Goal: Task Accomplishment & Management: Use online tool/utility

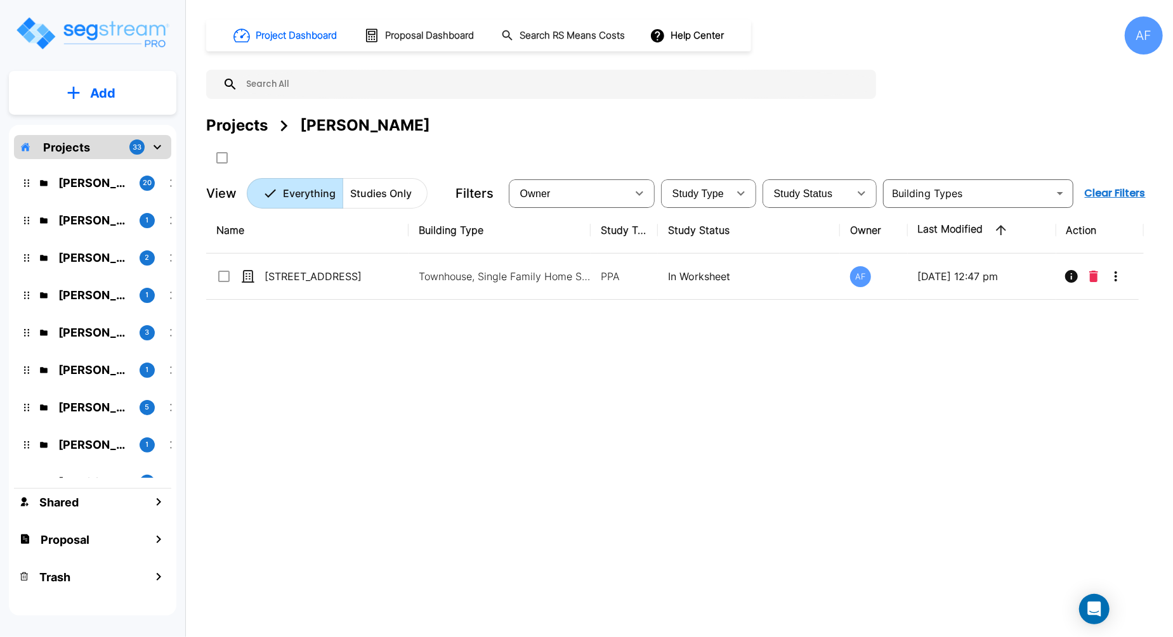
click at [105, 84] on p "Add" at bounding box center [102, 93] width 25 height 19
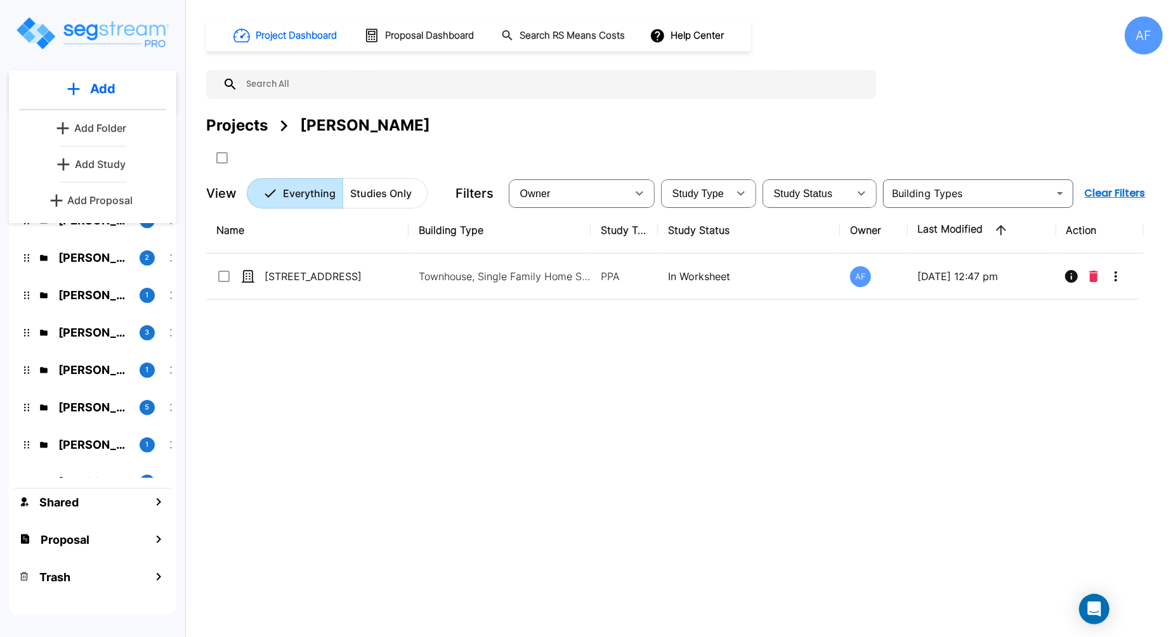
click at [105, 55] on div "Add Add Add Folder Add Study Add Proposal Projects 33 Jeff Degyansky 20 Dilip V…" at bounding box center [92, 312] width 185 height 625
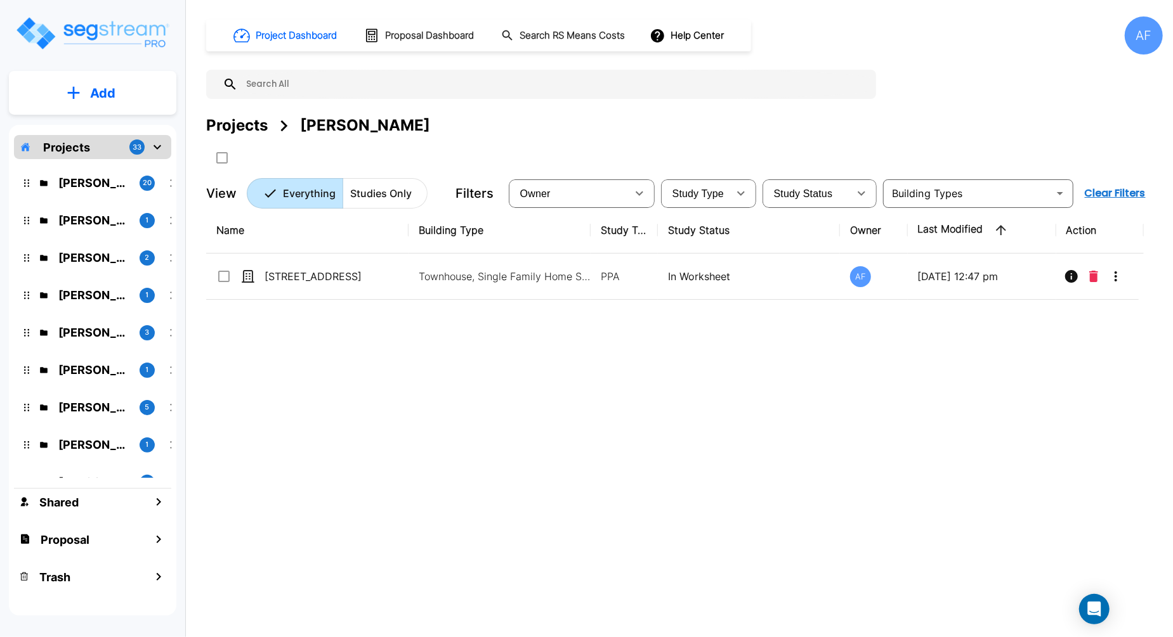
click at [100, 88] on p "Add" at bounding box center [102, 93] width 25 height 19
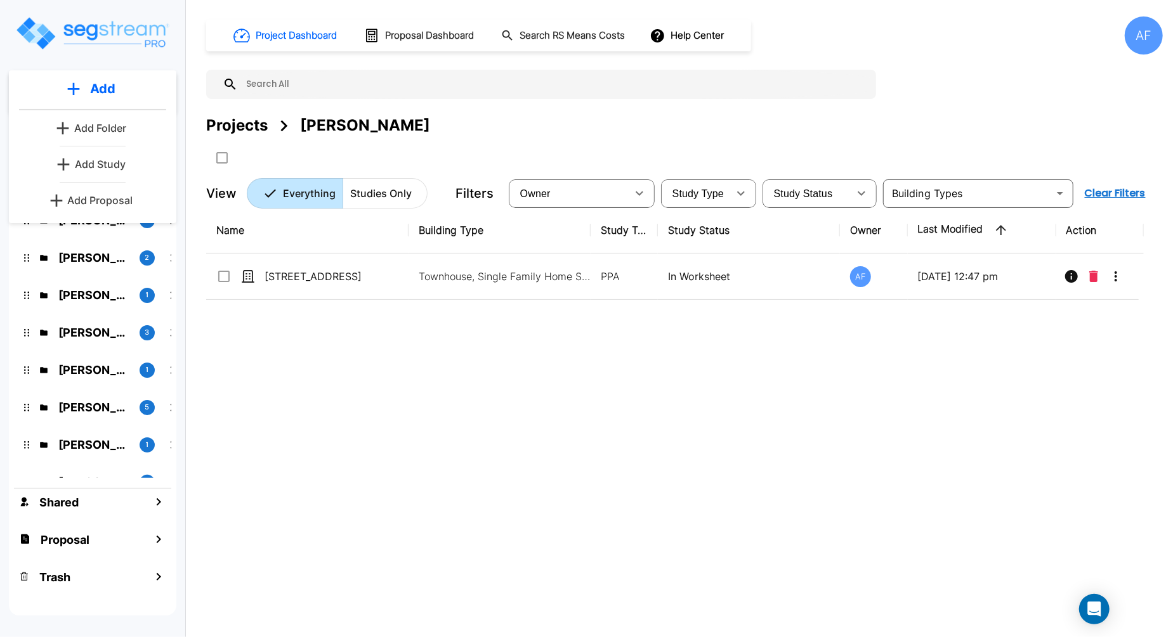
click at [102, 58] on div "Add Add Add Folder Add Study Add Proposal Projects 33 Jeff Degyansky 20 Dilip V…" at bounding box center [92, 312] width 185 height 625
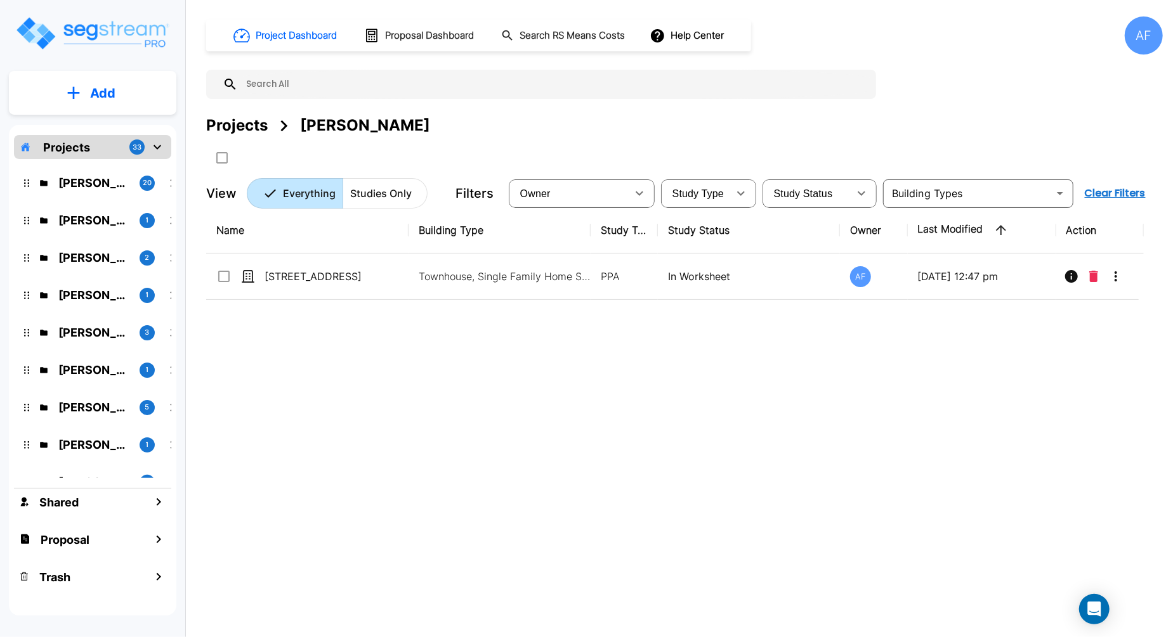
click at [75, 147] on p "Projects" at bounding box center [66, 147] width 47 height 17
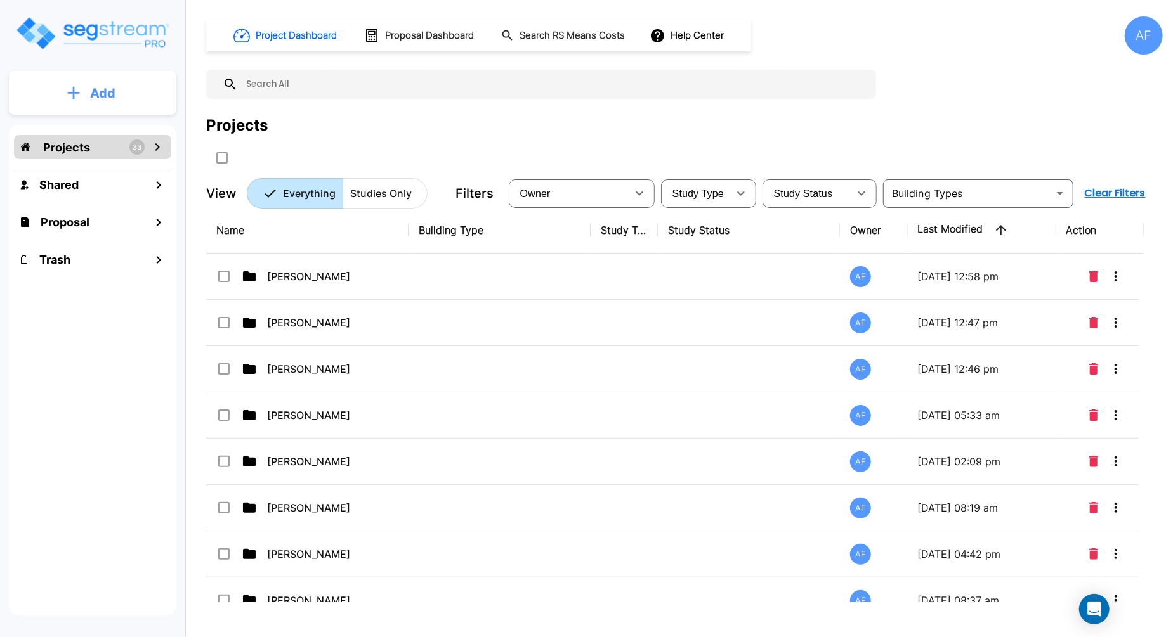
click at [92, 88] on p "Add" at bounding box center [102, 93] width 25 height 19
click at [107, 349] on div "Projects 33 Shared Proposal Trash" at bounding box center [92, 370] width 167 height 491
click at [86, 94] on button "Add" at bounding box center [92, 93] width 167 height 37
click at [116, 339] on div "Projects 33 Shared Proposal Trash" at bounding box center [92, 370] width 167 height 491
click at [113, 36] on img "mailbox folders" at bounding box center [92, 33] width 155 height 36
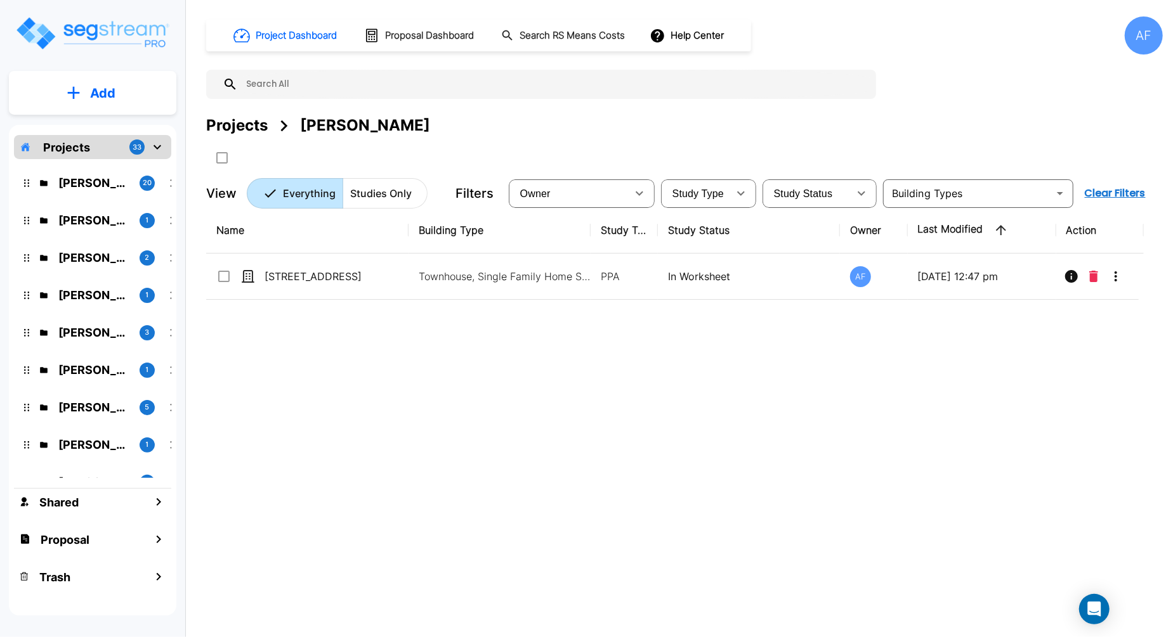
click at [100, 81] on button "Add" at bounding box center [92, 93] width 167 height 37
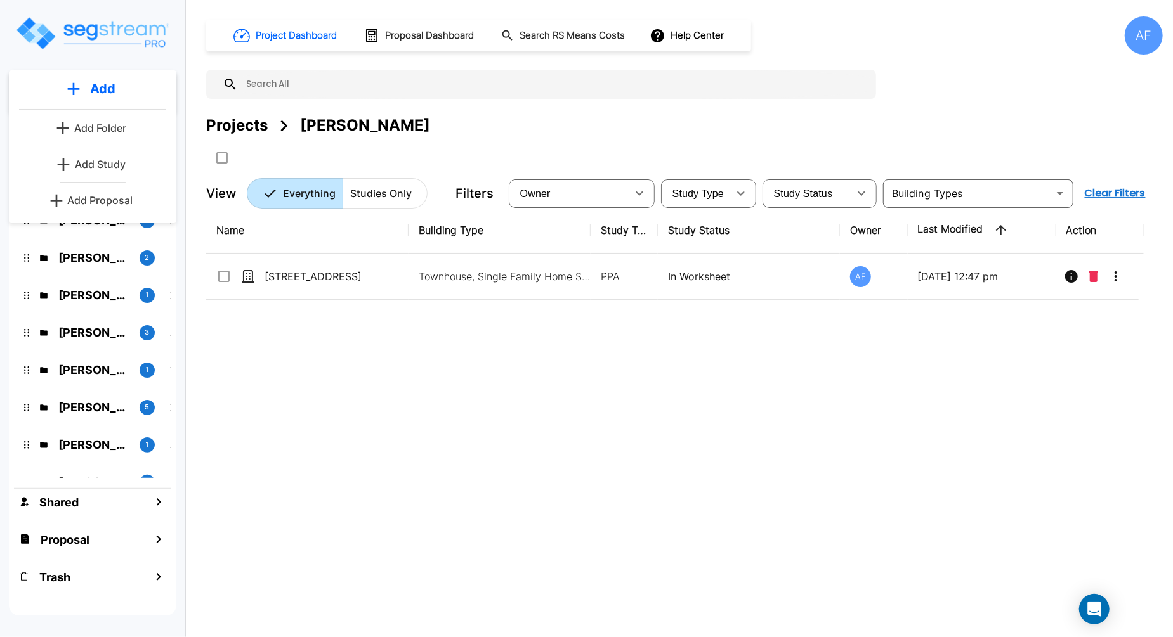
click at [108, 126] on p "Add Folder" at bounding box center [100, 128] width 52 height 15
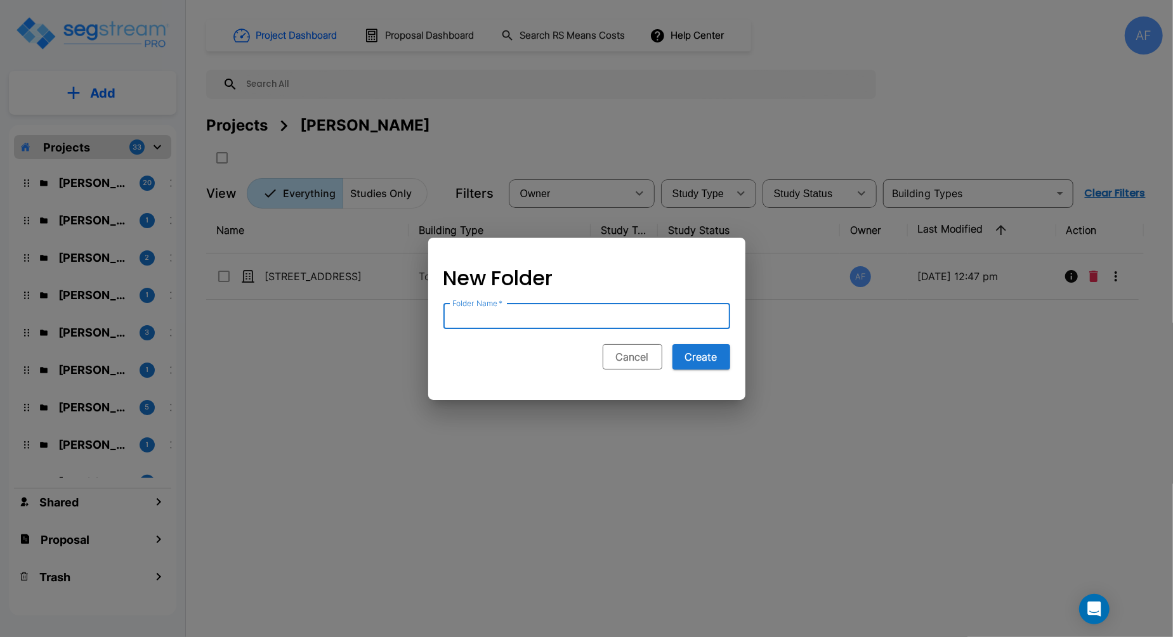
click at [622, 354] on button "Cancel" at bounding box center [633, 356] width 60 height 25
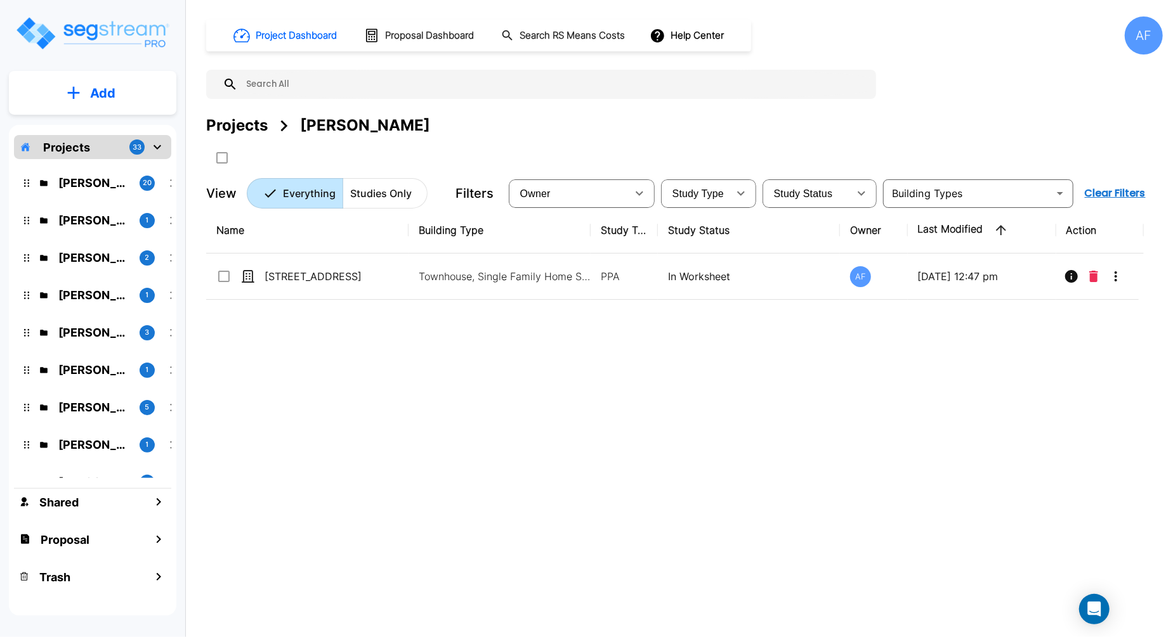
click at [87, 89] on button "Add" at bounding box center [92, 93] width 167 height 37
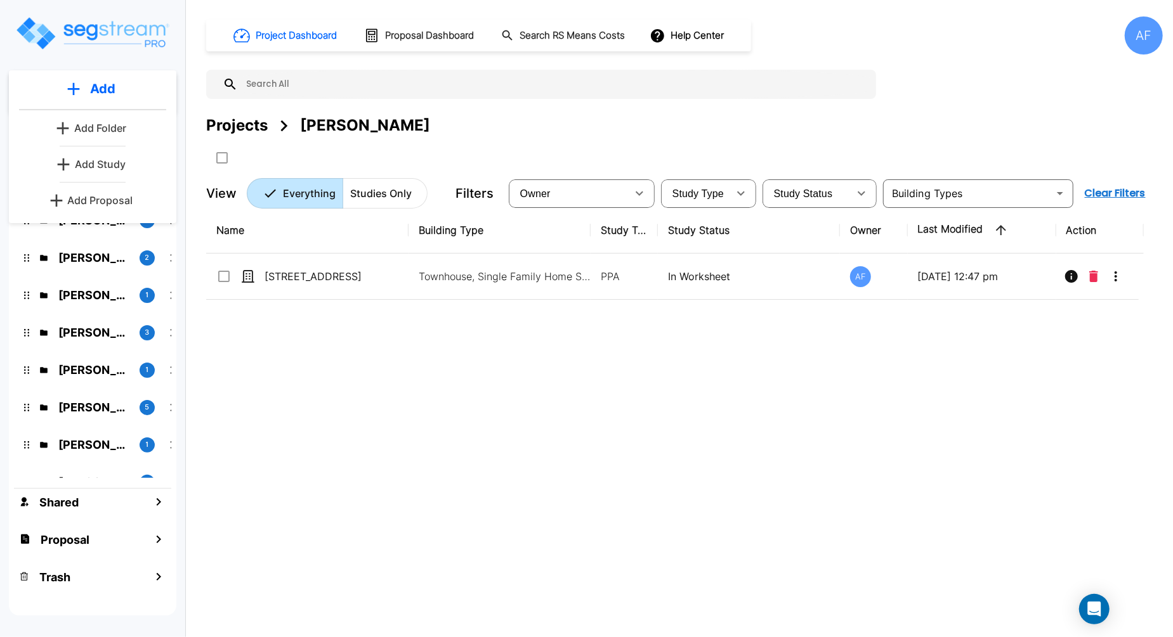
click at [118, 167] on p "Add Study" at bounding box center [100, 164] width 51 height 15
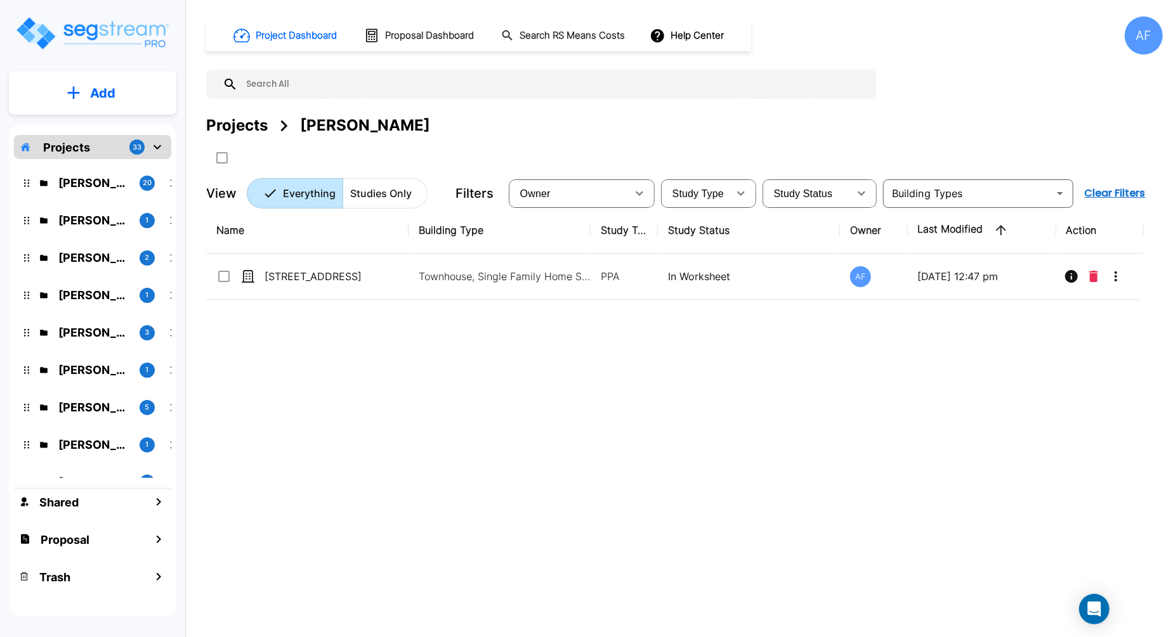
click at [100, 90] on p "Add" at bounding box center [102, 93] width 25 height 19
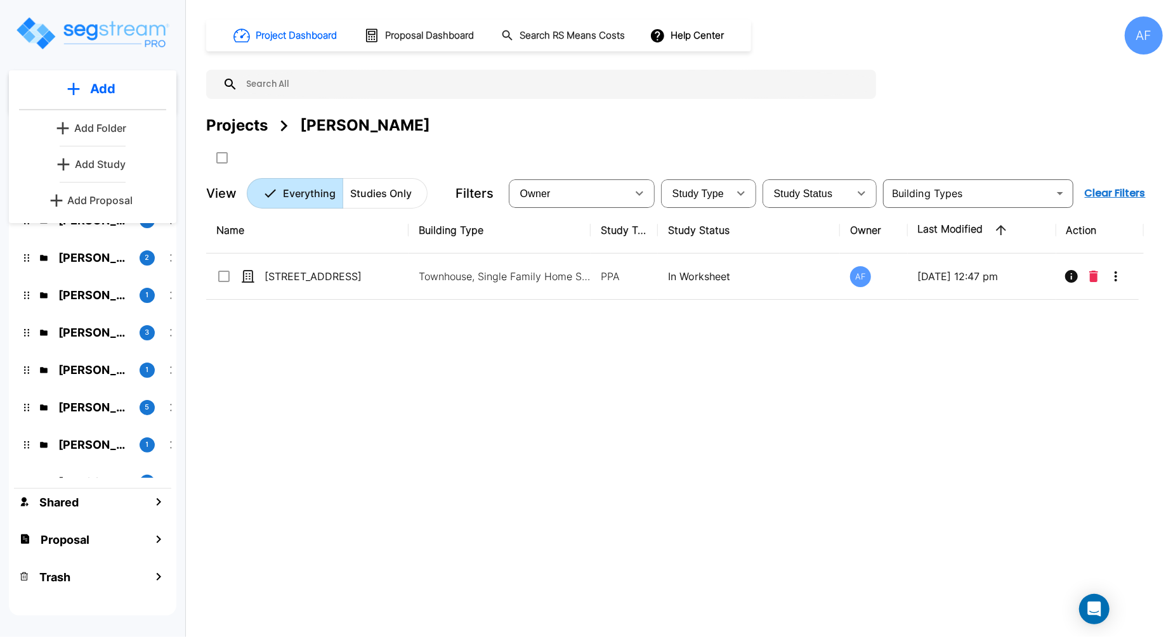
click at [113, 29] on img "mailbox folders" at bounding box center [92, 33] width 155 height 36
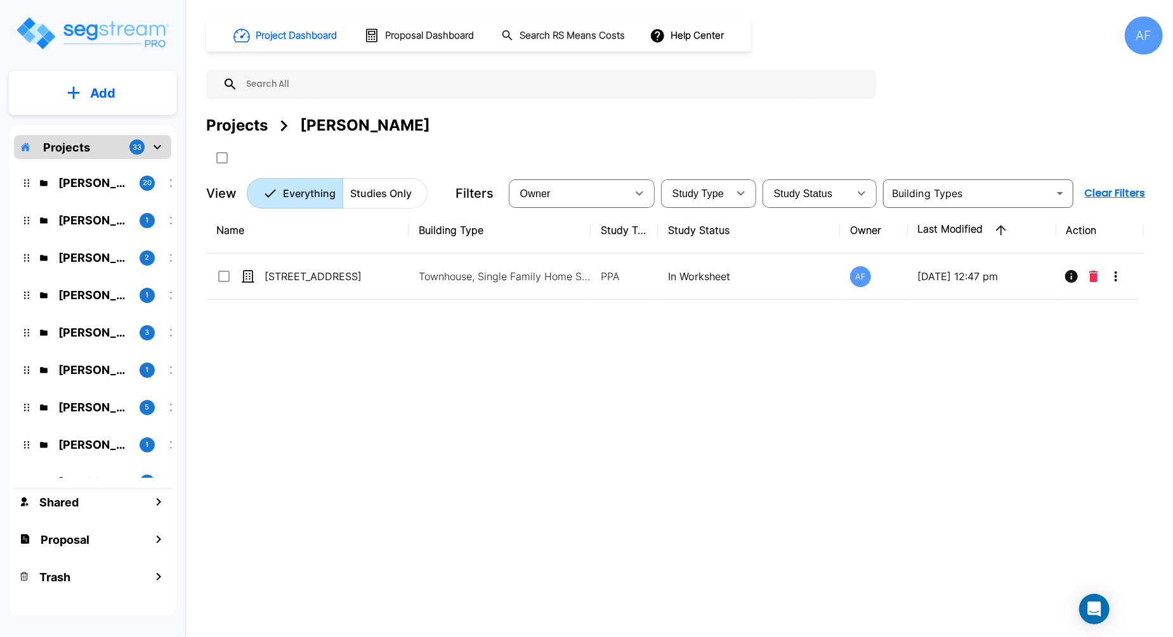
click at [113, 29] on img "mailbox folders" at bounding box center [92, 33] width 155 height 36
click at [106, 93] on p "Add" at bounding box center [102, 93] width 25 height 19
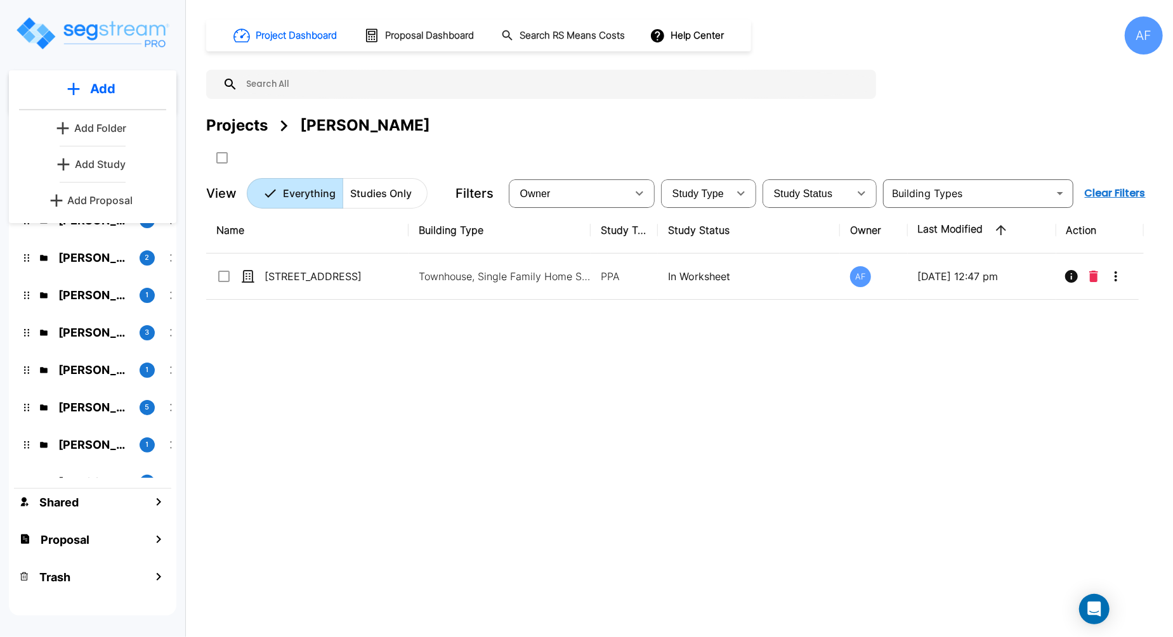
click at [91, 43] on img "mailbox folders" at bounding box center [92, 33] width 155 height 36
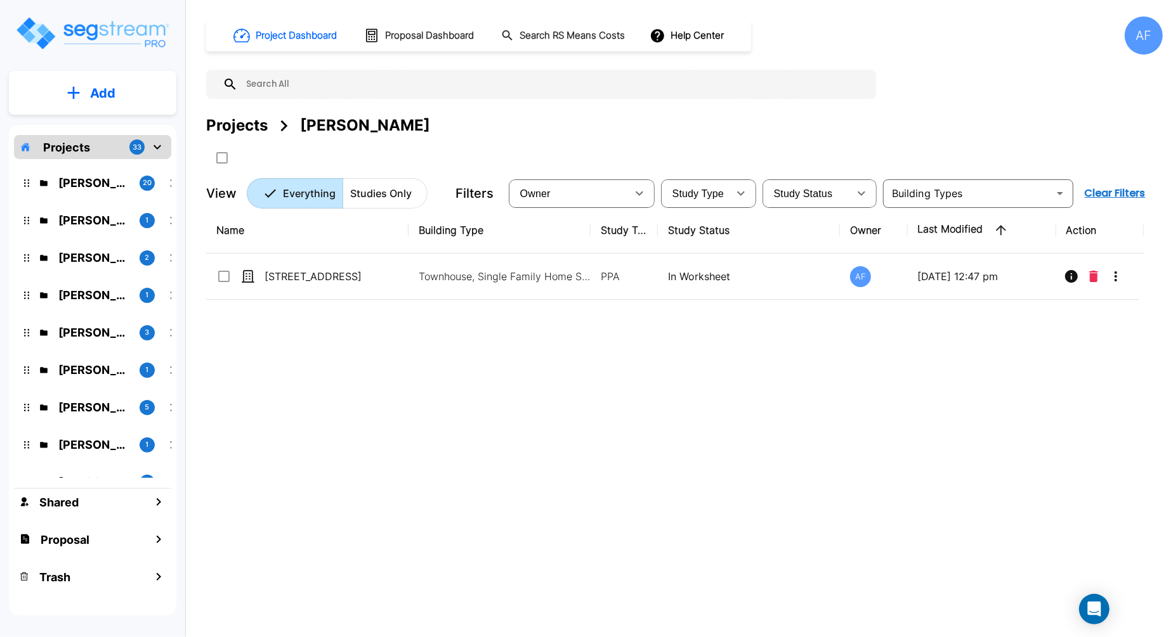
click at [121, 29] on img "mailbox folders" at bounding box center [92, 33] width 155 height 36
click at [91, 96] on p "Add" at bounding box center [102, 93] width 25 height 19
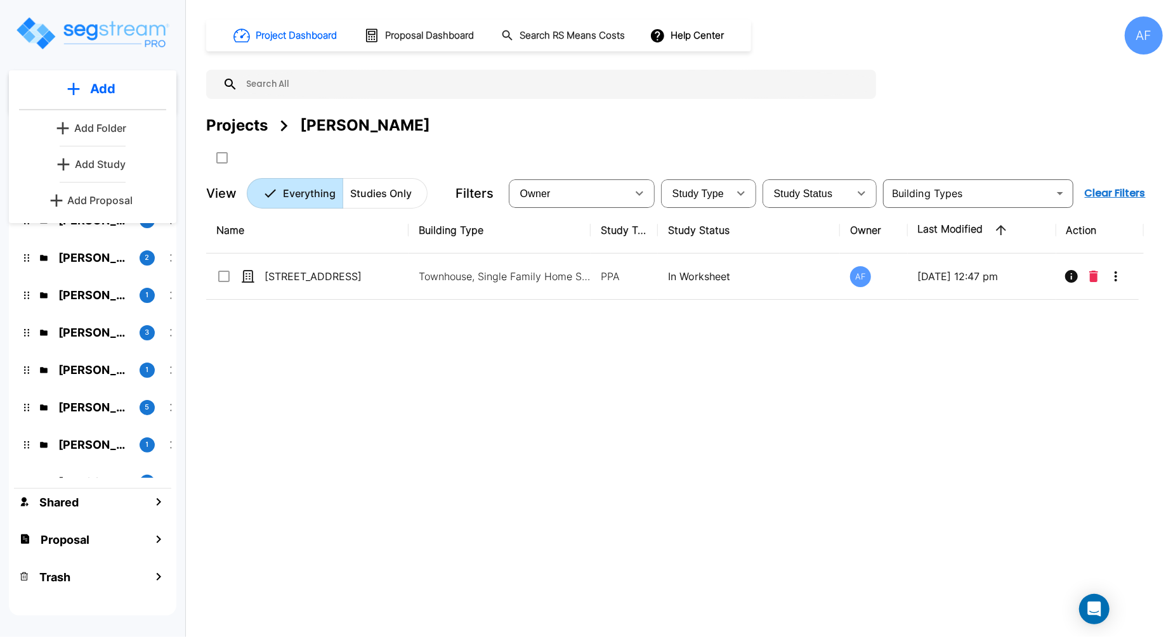
click at [105, 195] on p "Add Proposal" at bounding box center [100, 200] width 65 height 15
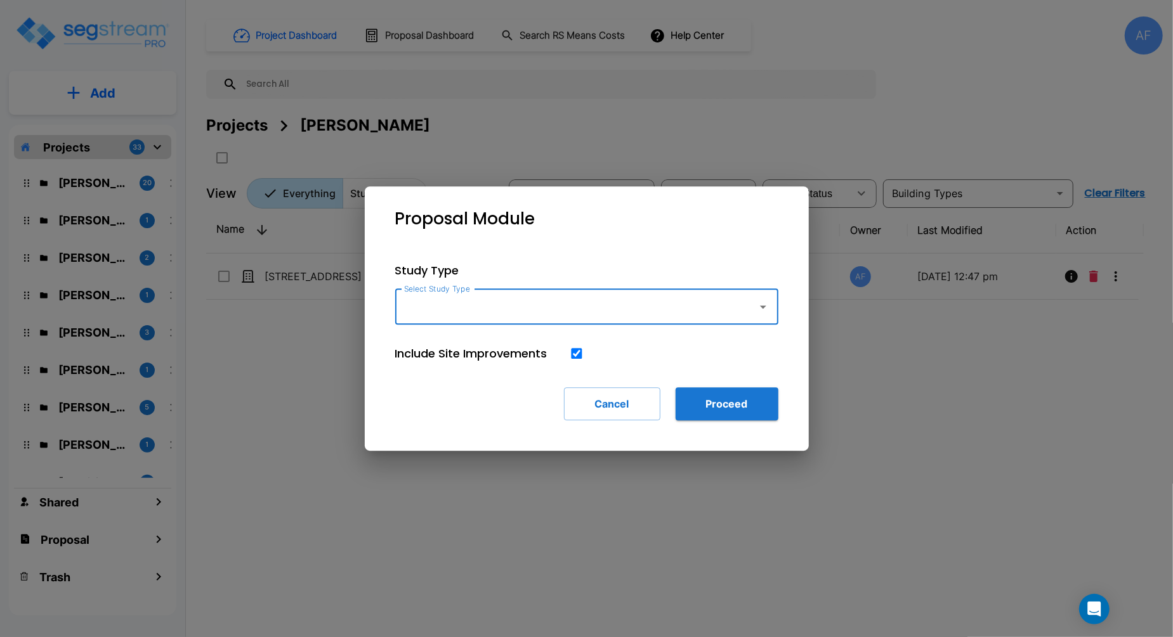
click at [606, 306] on input "Select Study Type" at bounding box center [573, 307] width 344 height 24
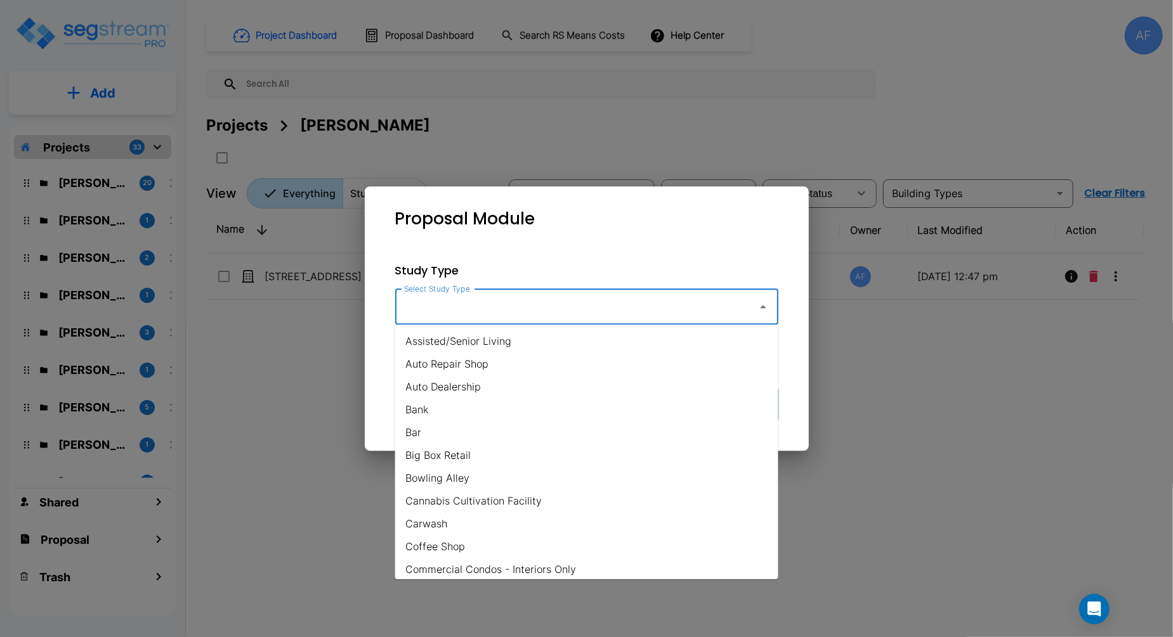
click at [630, 218] on div "Proposal Module" at bounding box center [587, 219] width 424 height 45
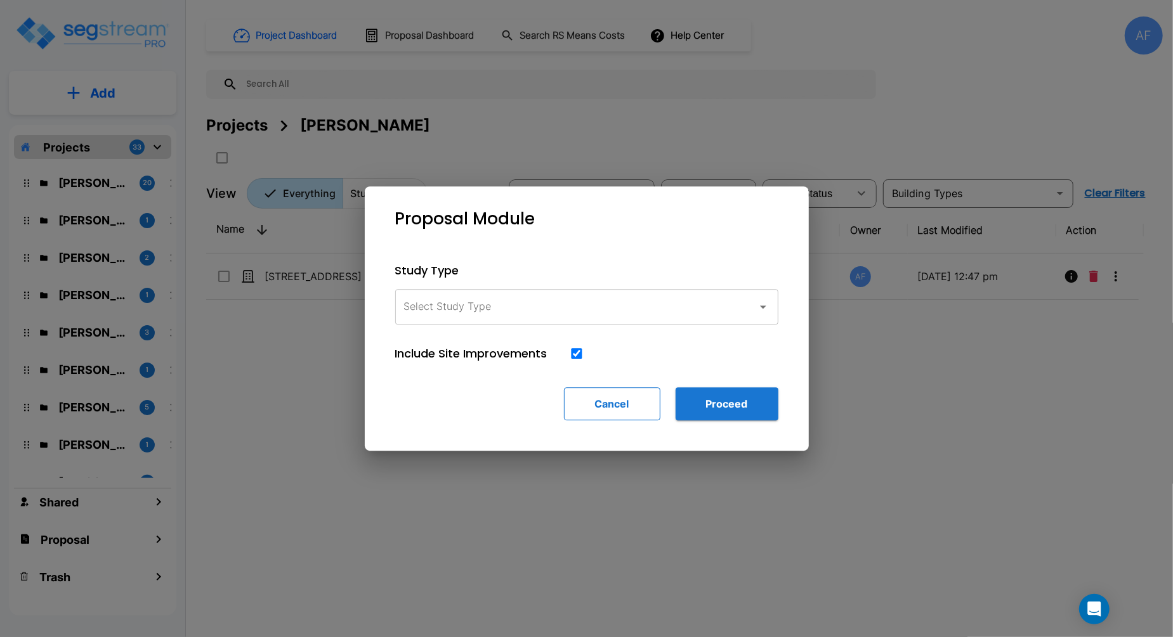
click at [631, 403] on button "Cancel" at bounding box center [612, 404] width 96 height 33
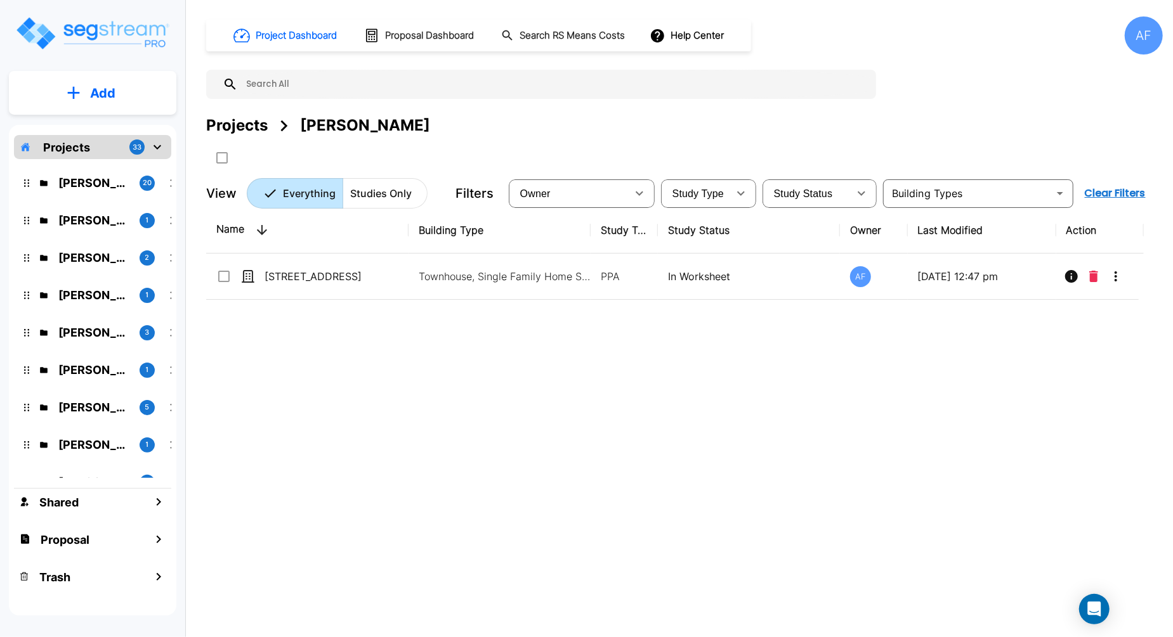
click at [107, 31] on img "mailbox folders" at bounding box center [92, 33] width 155 height 36
click at [103, 98] on p "Add" at bounding box center [102, 93] width 25 height 19
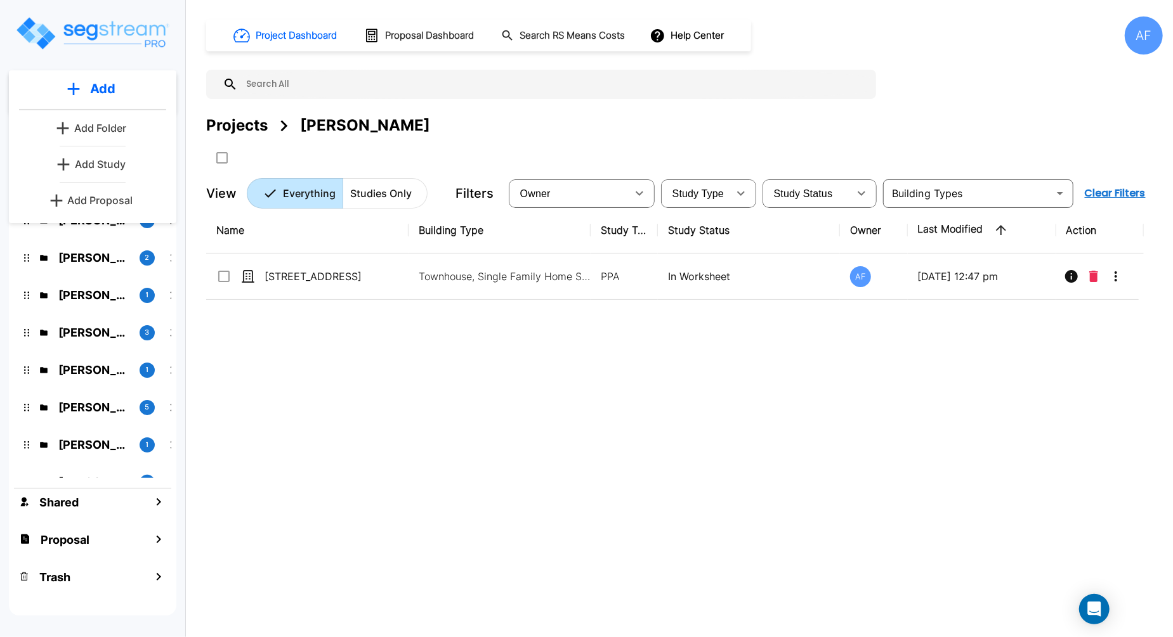
click at [102, 84] on p "Add" at bounding box center [102, 88] width 25 height 19
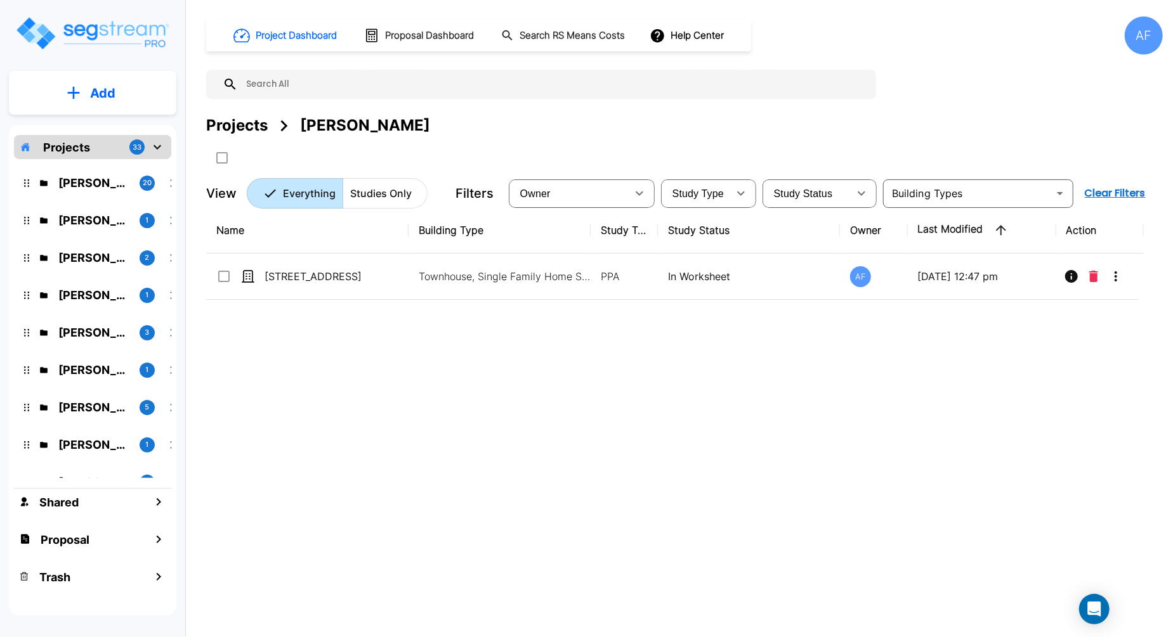
click at [63, 152] on p "Projects" at bounding box center [66, 147] width 47 height 17
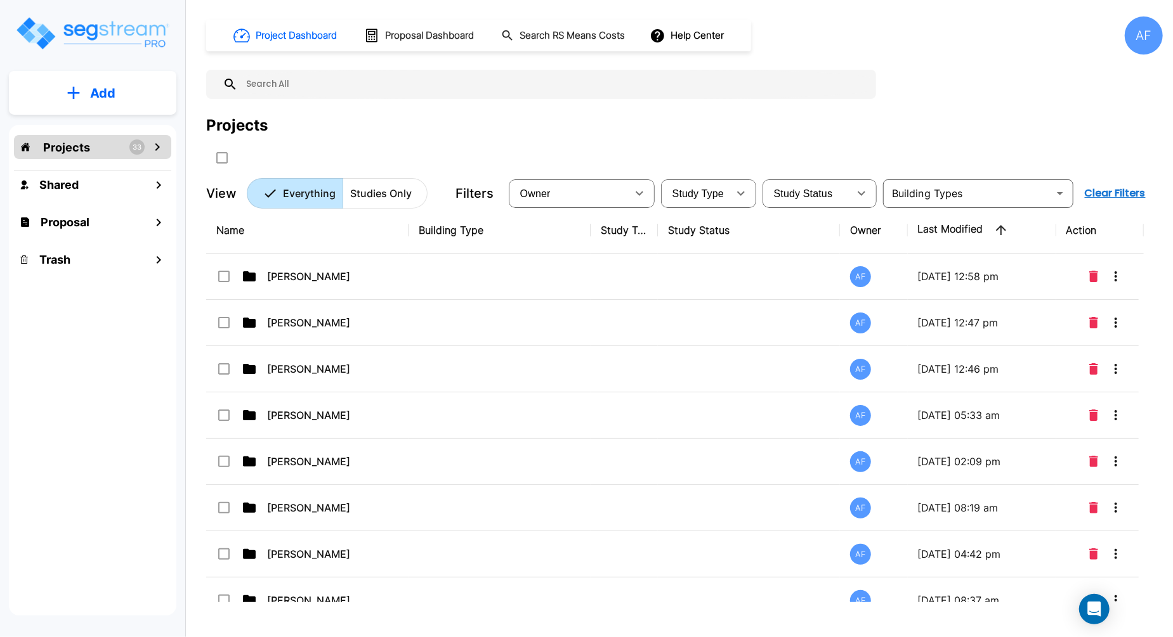
click at [93, 100] on p "Add" at bounding box center [102, 93] width 25 height 19
click at [100, 174] on link "Add Study" at bounding box center [93, 164] width 80 height 25
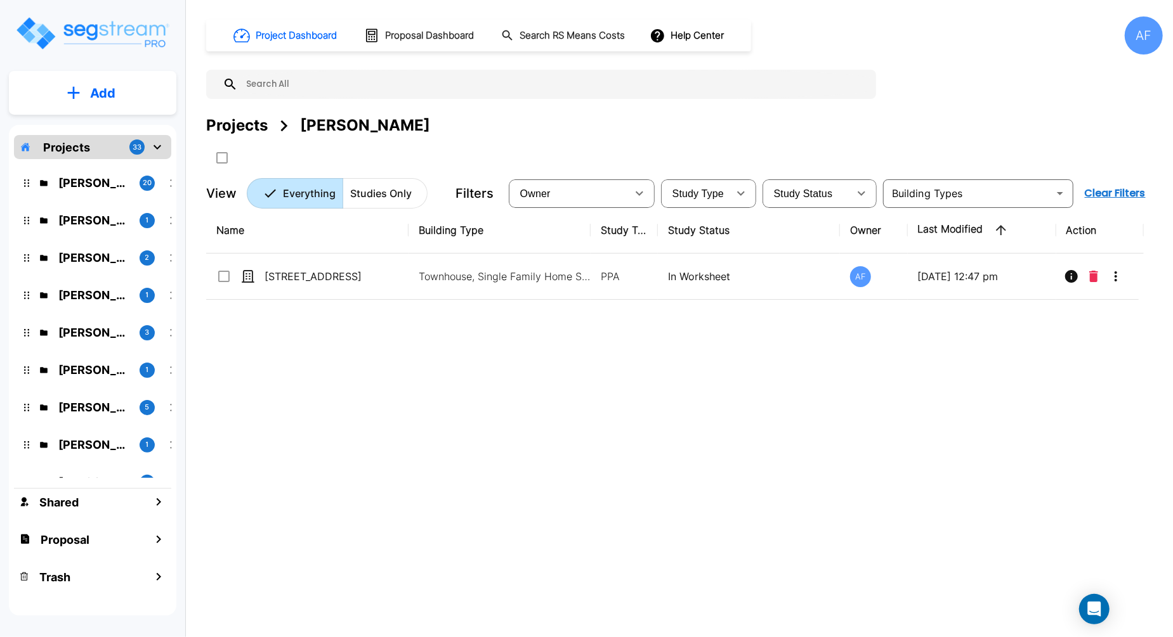
click at [99, 27] on img "mailbox folders" at bounding box center [92, 33] width 155 height 36
click at [103, 85] on p "Add" at bounding box center [102, 93] width 25 height 19
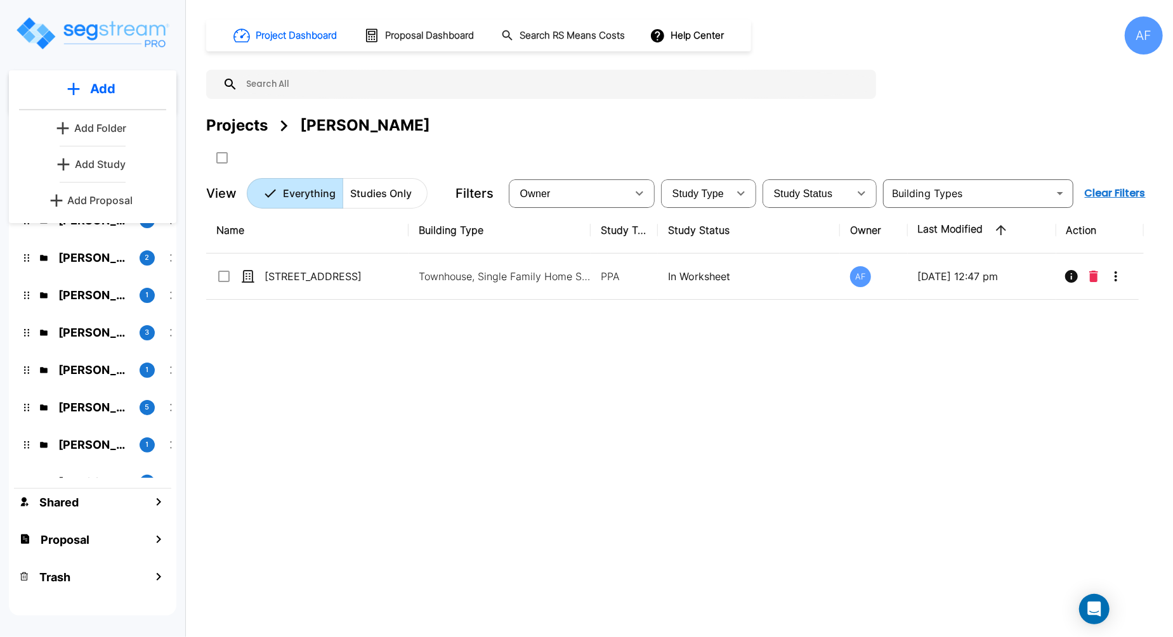
click at [98, 207] on p "Add Proposal" at bounding box center [100, 200] width 65 height 15
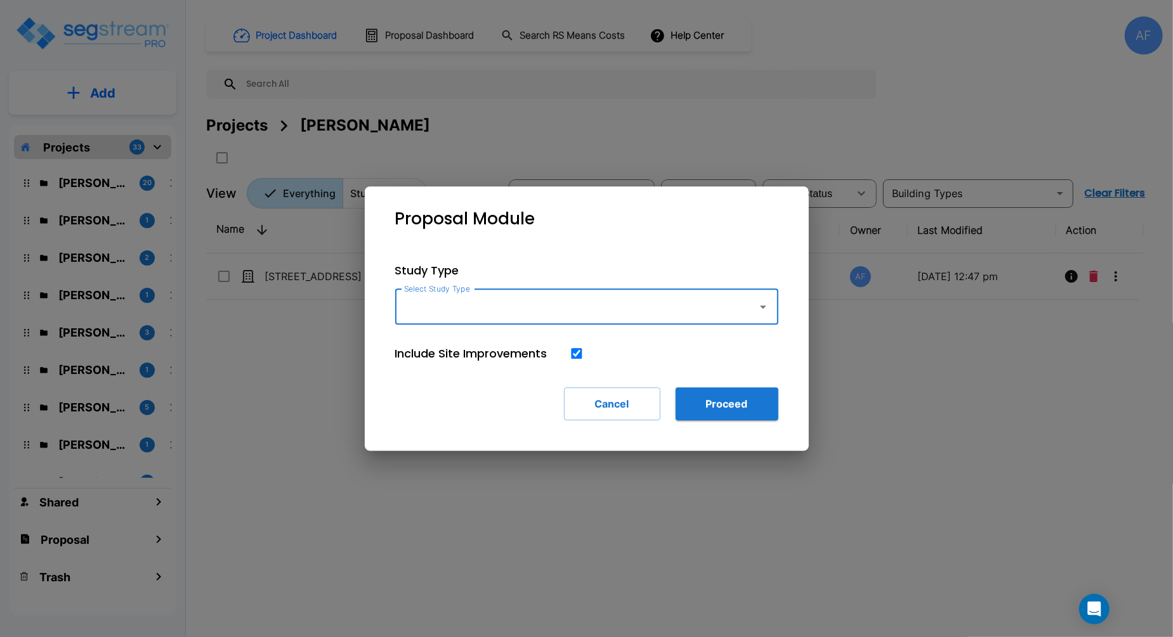
click at [534, 308] on input "Select Study Type" at bounding box center [573, 307] width 344 height 24
click at [489, 344] on li "Single Family Home" at bounding box center [586, 341] width 383 height 23
type input "Single Family Home"
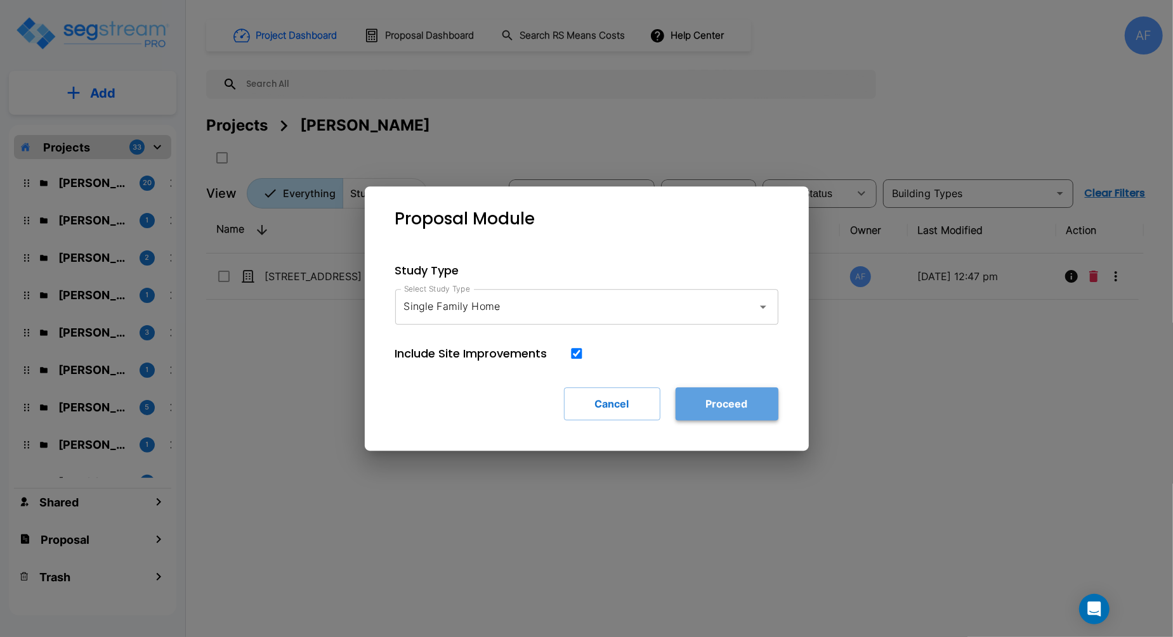
click at [732, 397] on button "Proceed" at bounding box center [726, 404] width 103 height 33
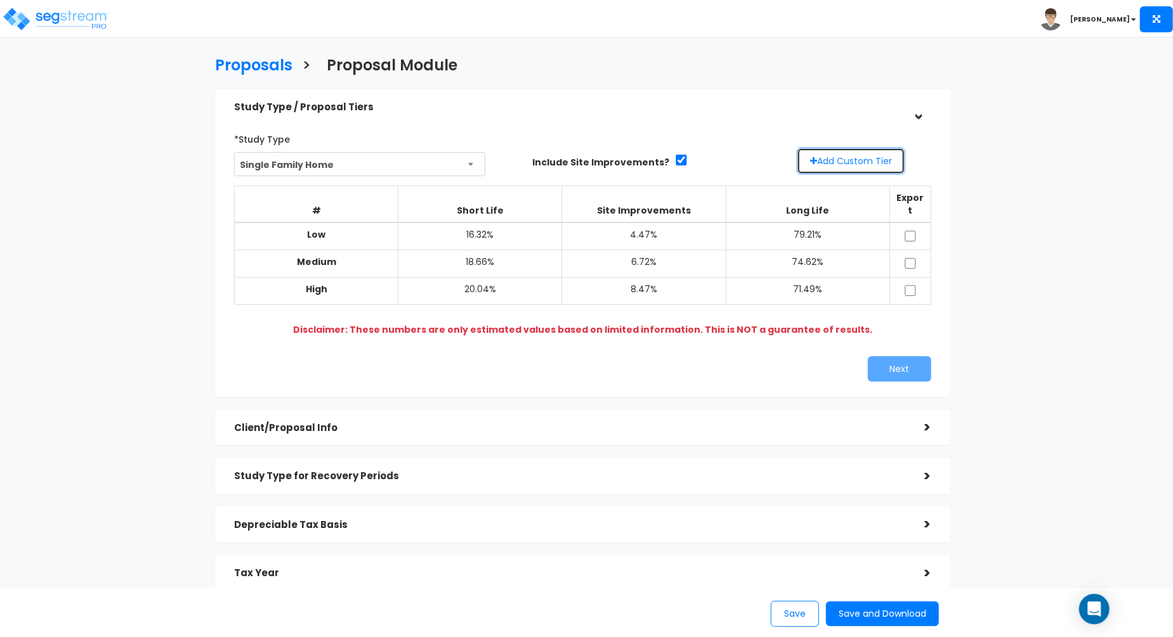
click at [857, 162] on button "Add Custom Tier" at bounding box center [851, 161] width 108 height 27
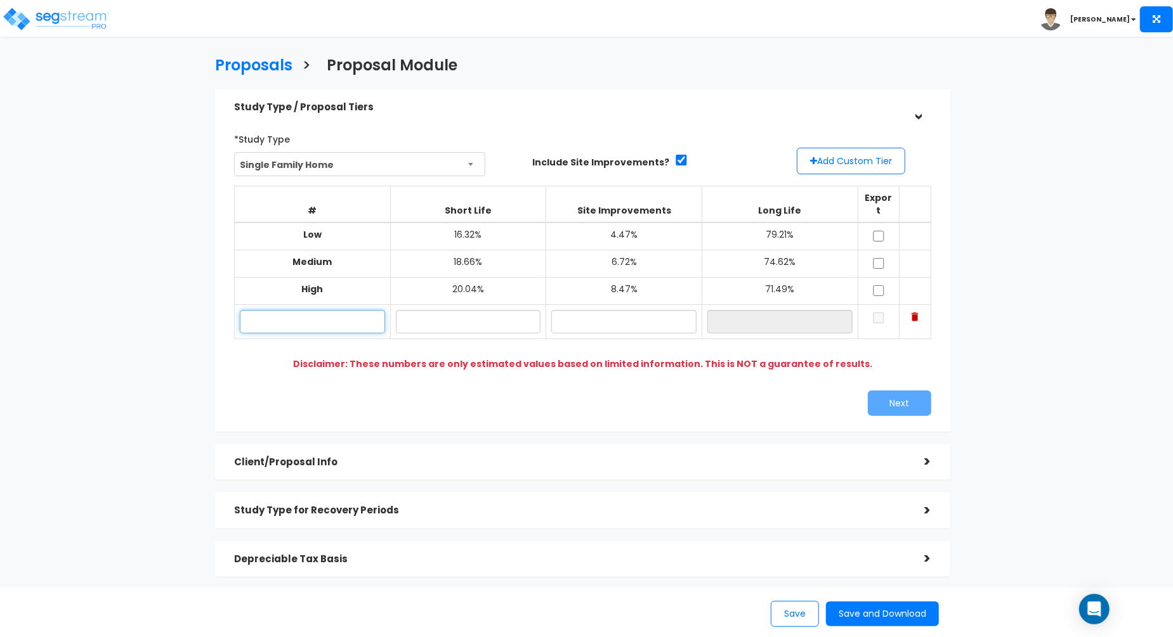
click at [339, 310] on input "text" at bounding box center [312, 321] width 145 height 23
paste input "[STREET_ADDRESS]"
type input "[STREET_ADDRESS]"
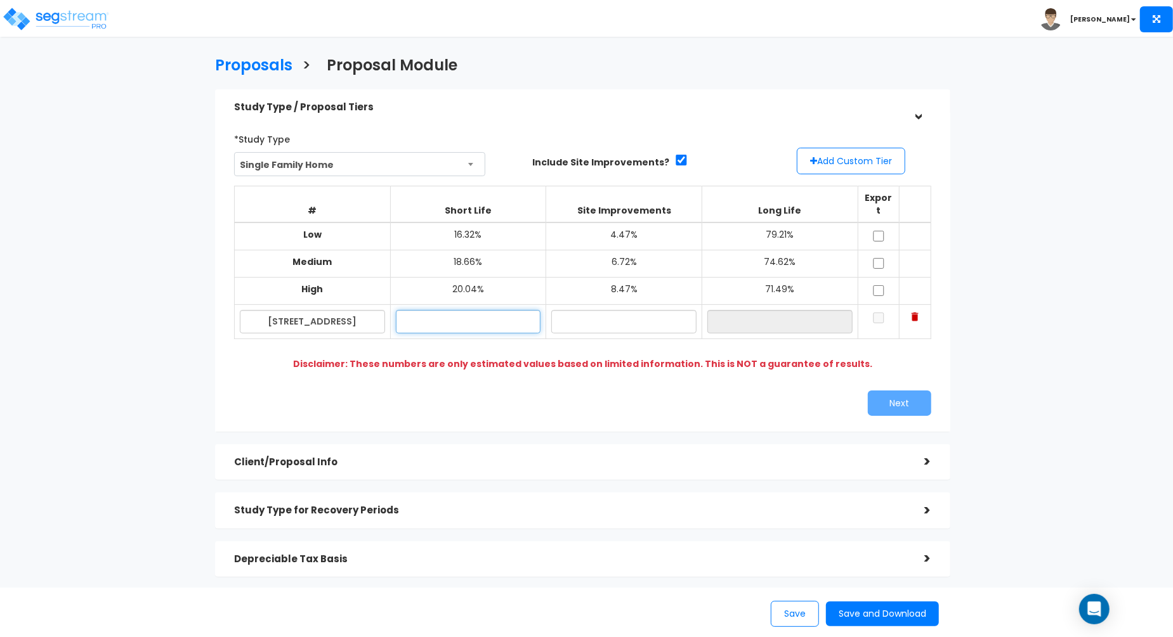
click at [483, 314] on input "text" at bounding box center [468, 321] width 145 height 23
paste input "20.32"
type input "20.32%"
click at [585, 311] on input "text" at bounding box center [623, 321] width 145 height 23
paste input "1.12"
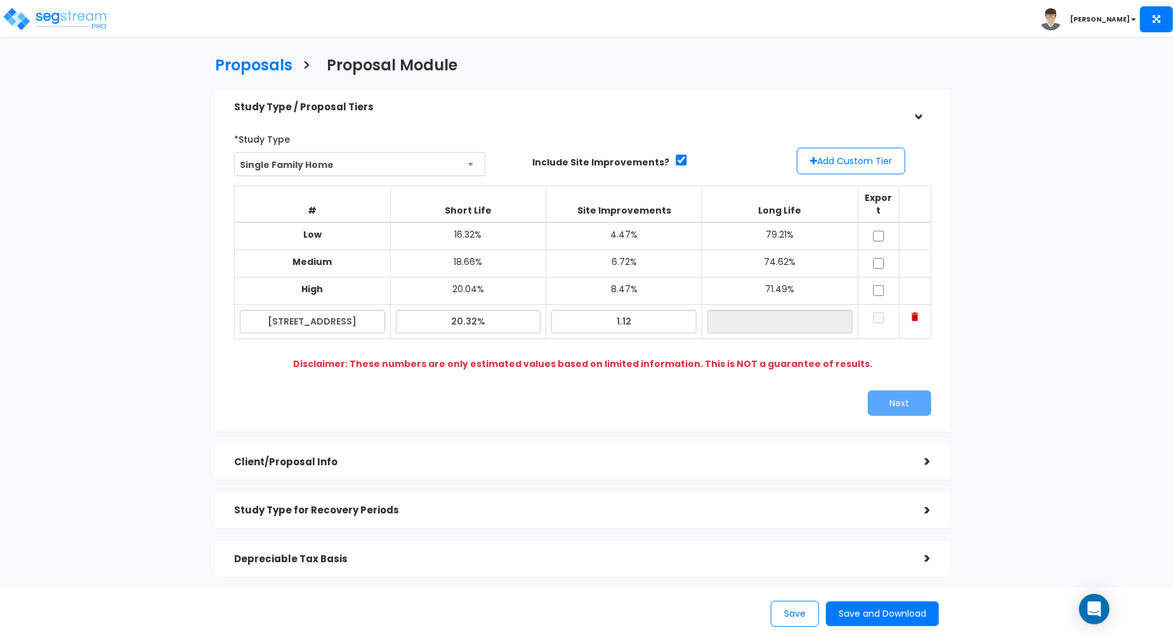
type input "1.12%"
type input "78.56%"
click at [899, 358] on div "Disclaimer: These numbers are only estimated values based on limited informatio…" at bounding box center [581, 364] width 687 height 13
click at [880, 313] on input "checkbox" at bounding box center [878, 318] width 13 height 11
checkbox input "true"
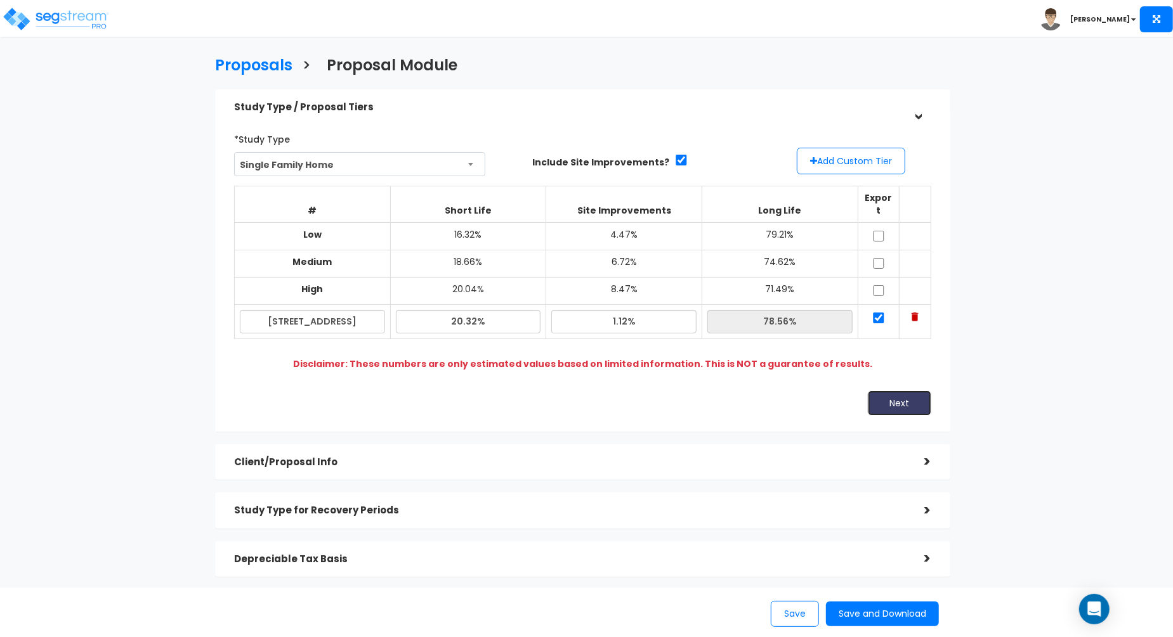
click at [915, 395] on button "Next" at bounding box center [899, 403] width 63 height 25
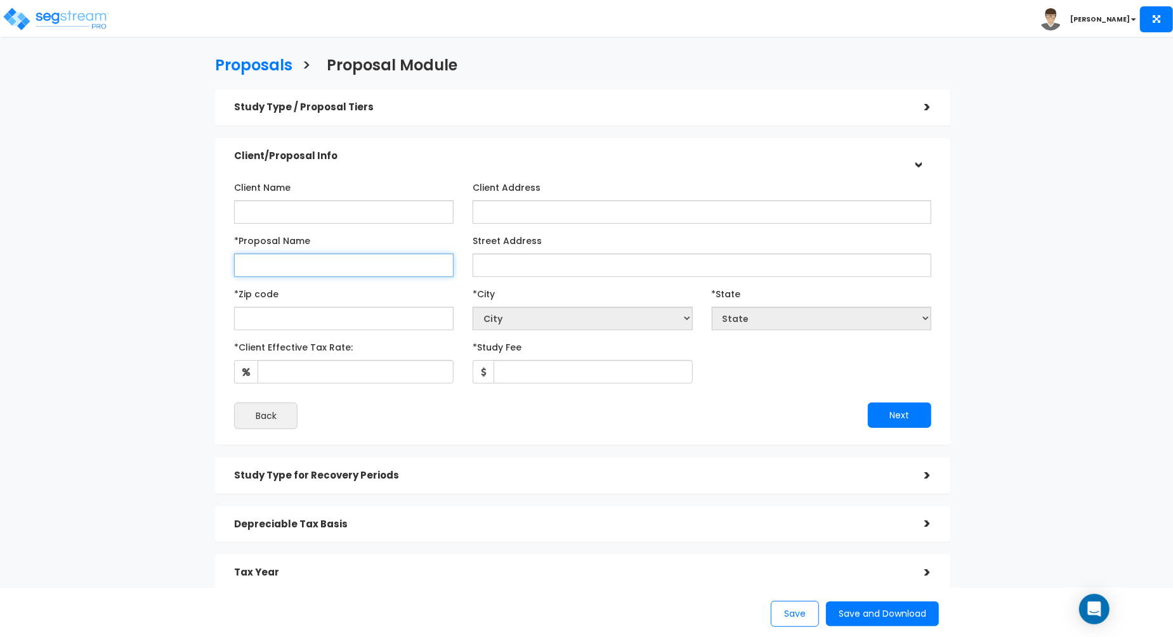
click at [336, 264] on input "*Proposal Name" at bounding box center [343, 265] width 219 height 23
paste input "7203 Porcher Dr, Myrtle Beach, SC 29572"
click at [415, 266] on input "7203 Porcher Dr, Myrtle Beach, SC 29572" at bounding box center [343, 265] width 219 height 23
type input "7203 Porcher Dr, Myrtle Beach, SC 29572"
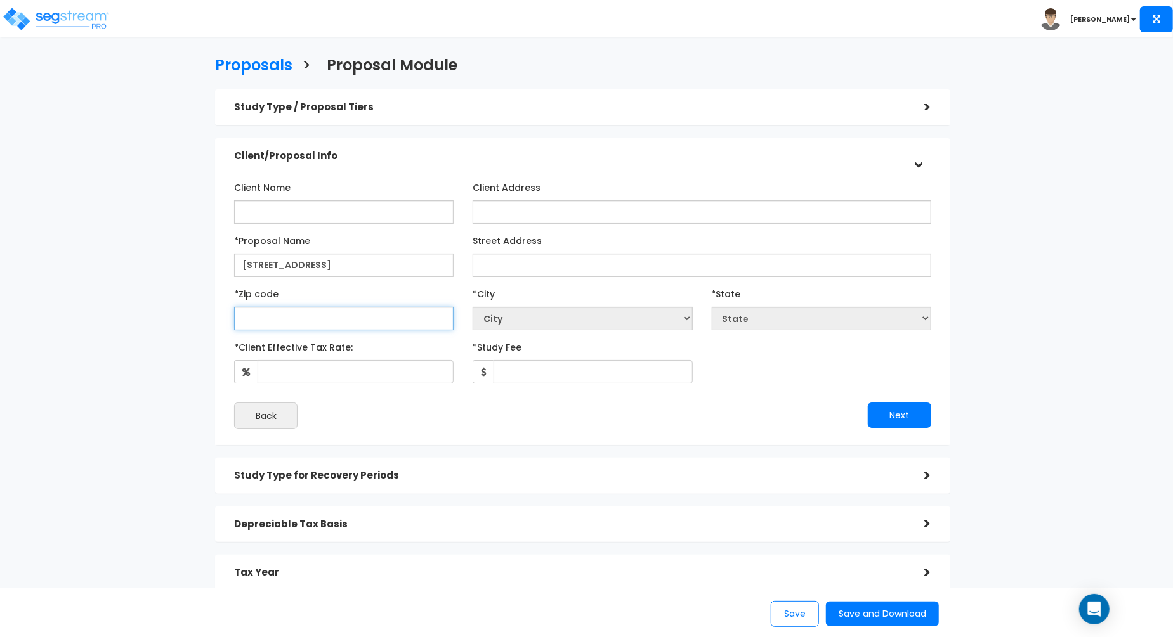
click at [337, 323] on input "text" at bounding box center [343, 318] width 219 height 23
paste input "29572"
type input "29572"
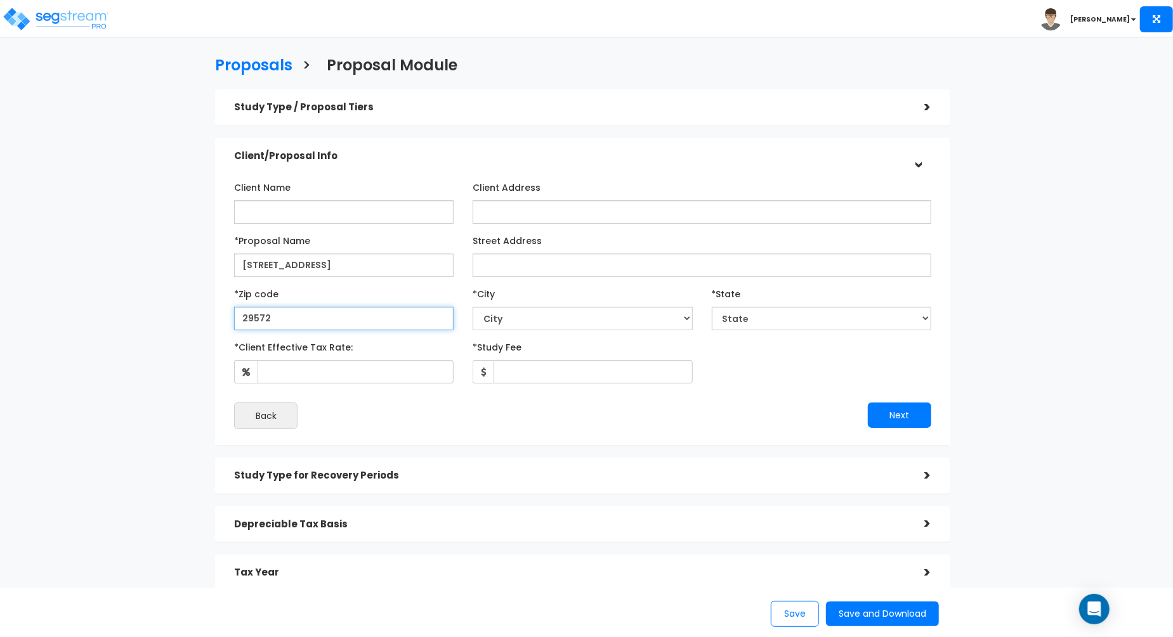
select select "SC"
type input "29572"
click at [445, 261] on input "7203 Porcher Dr, Myrtle Beach, SC 29572" at bounding box center [343, 265] width 219 height 23
drag, startPoint x: 445, startPoint y: 261, endPoint x: 324, endPoint y: 266, distance: 121.2
click at [324, 266] on input "7203 Porcher Dr, Myrtle Beach, SC 29572" at bounding box center [343, 265] width 219 height 23
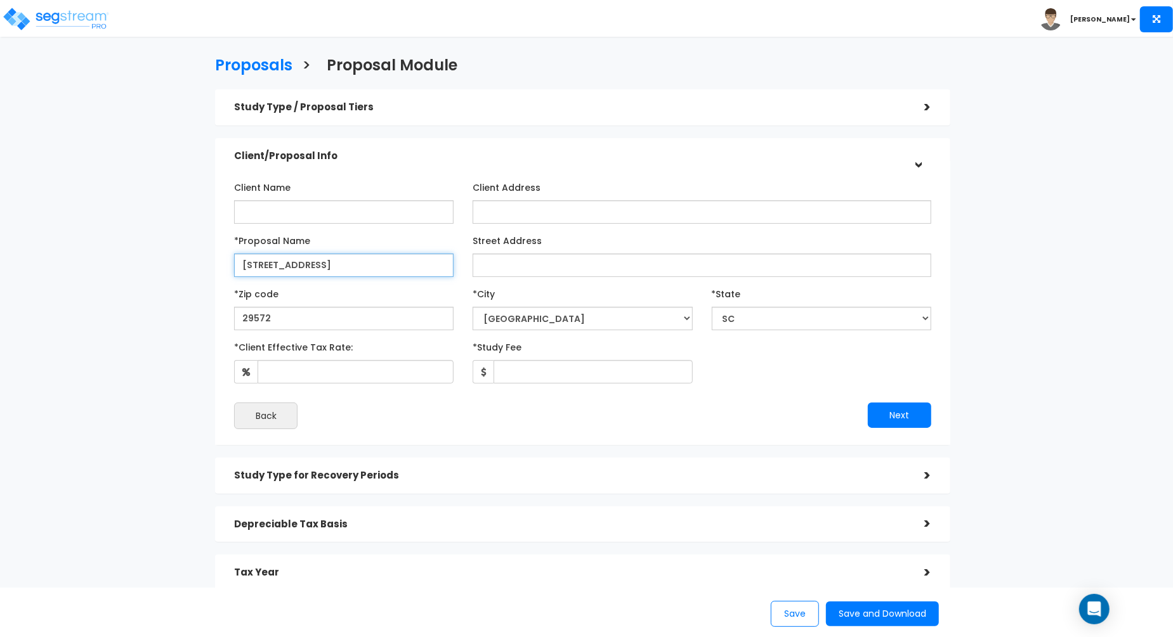
type input "[STREET_ADDRESS]"
click at [606, 420] on div "Next" at bounding box center [761, 415] width 358 height 25
click at [915, 420] on button "Next" at bounding box center [899, 415] width 63 height 25
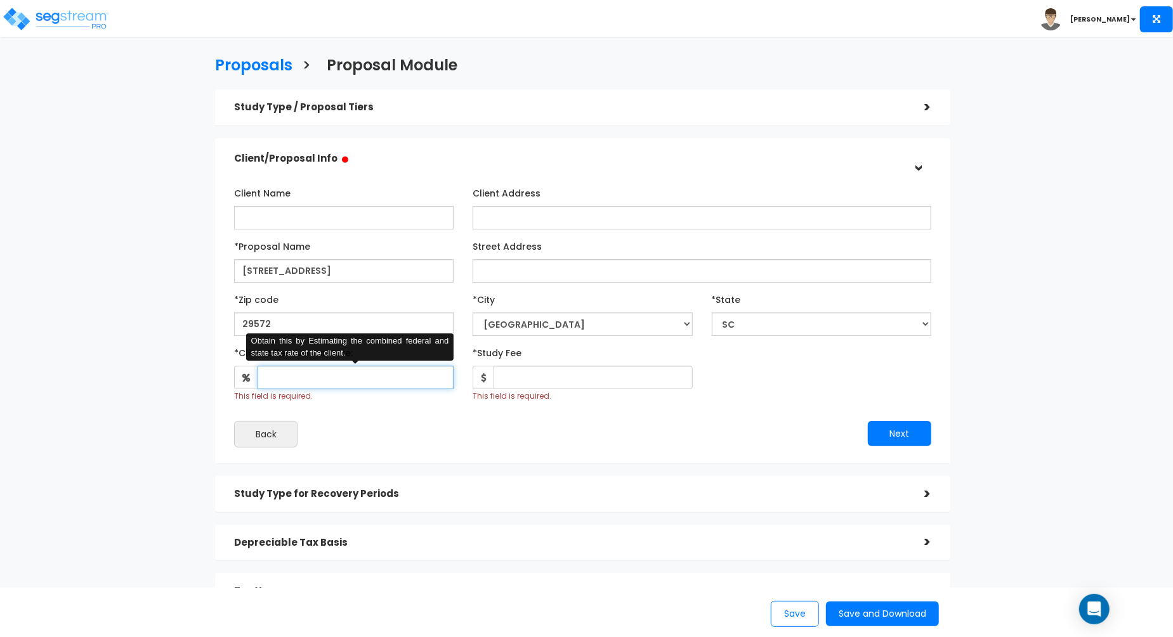
click at [329, 377] on input "*Client Effective Tax Rate:" at bounding box center [355, 377] width 196 height 23
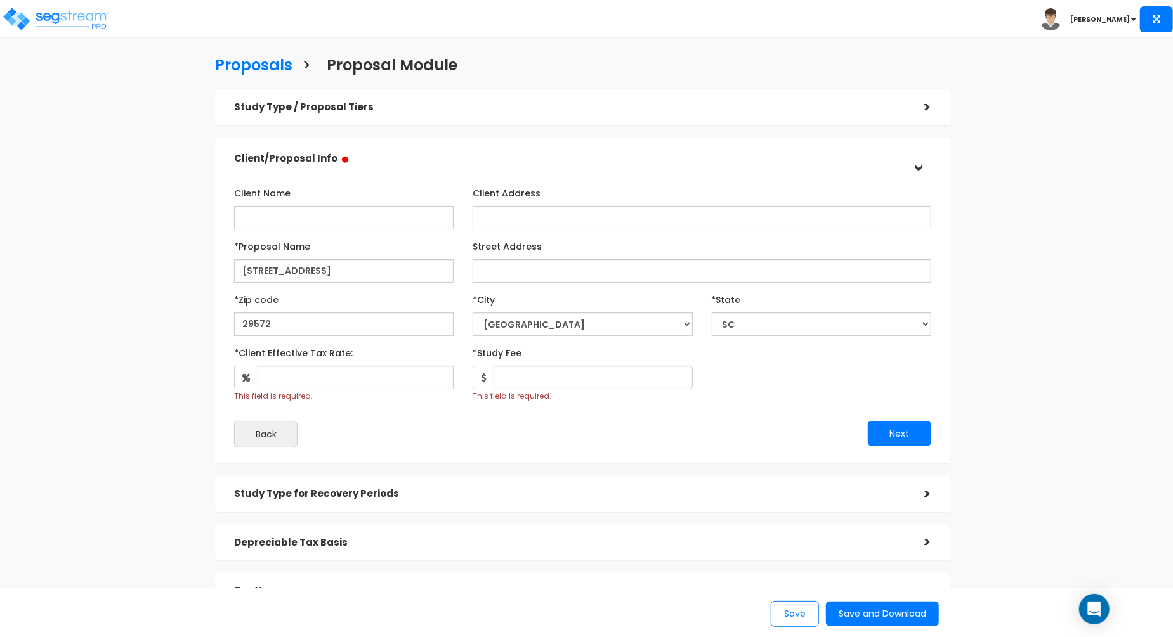
click at [587, 443] on div "Next" at bounding box center [761, 433] width 358 height 25
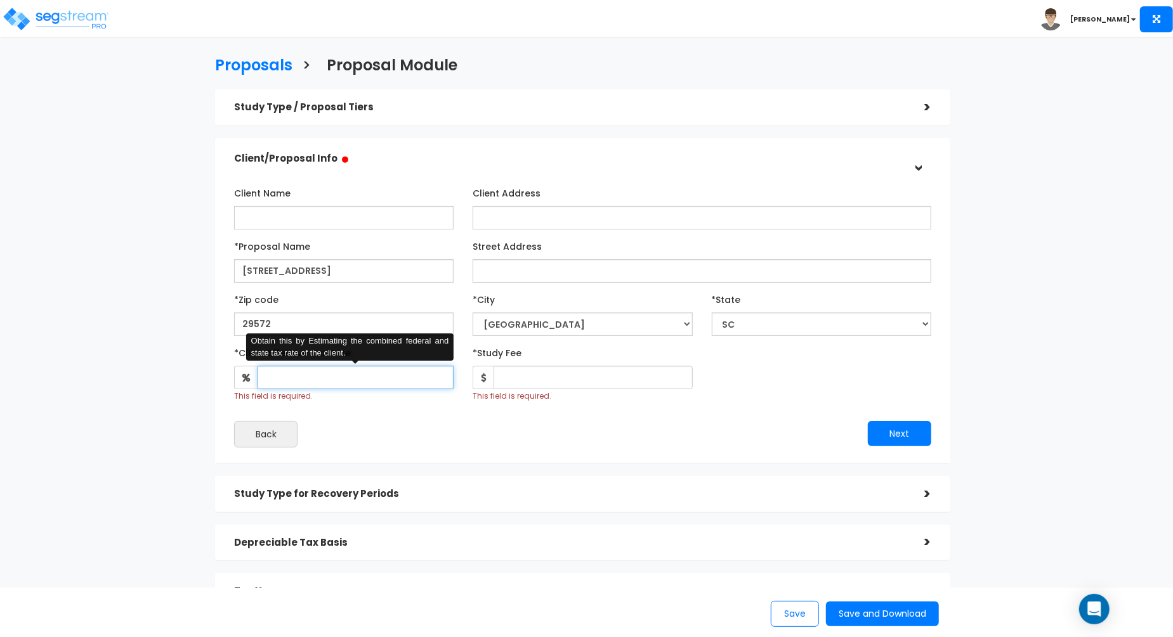
click at [360, 376] on input "*Client Effective Tax Rate:" at bounding box center [355, 377] width 196 height 23
type input "35"
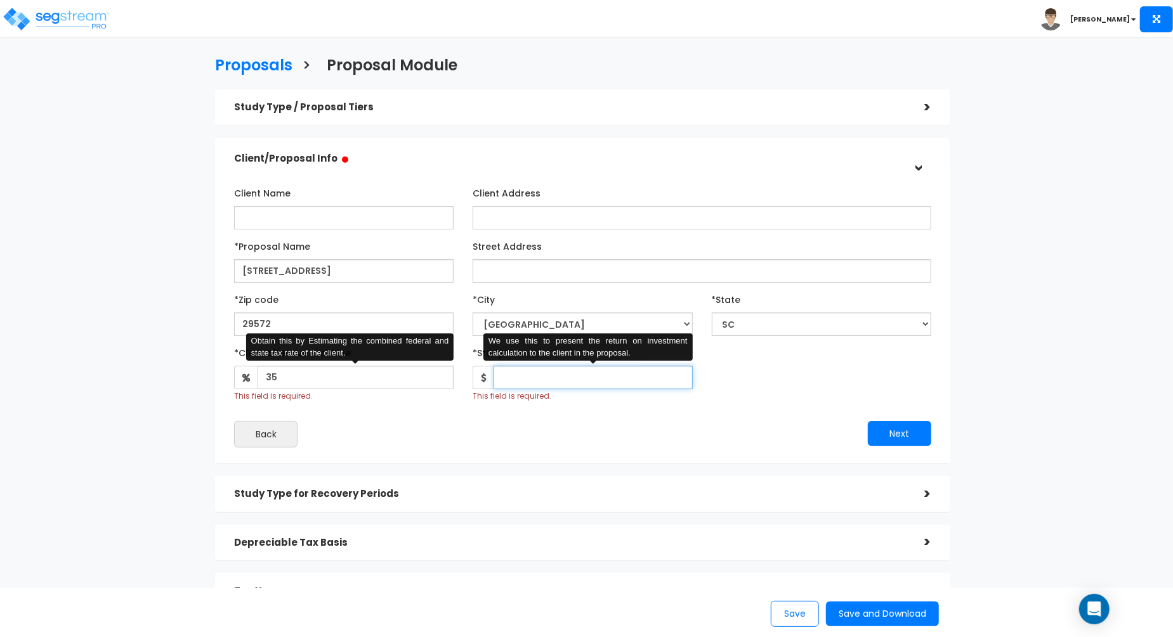
click at [589, 381] on input "*Study Fee" at bounding box center [592, 377] width 199 height 23
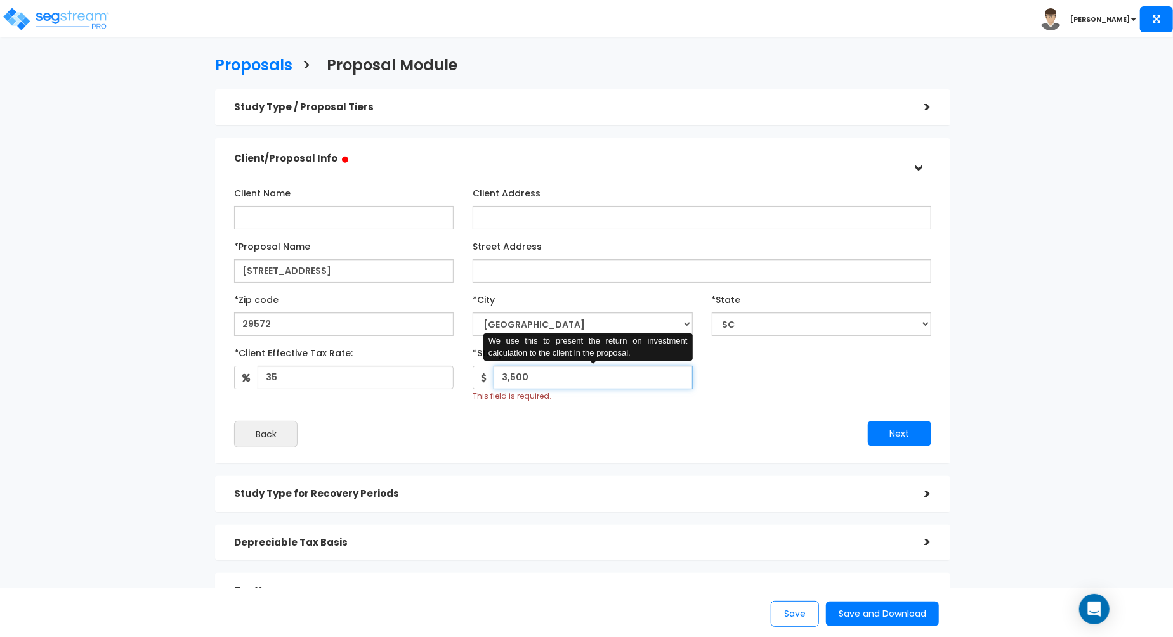
type input "3,500"
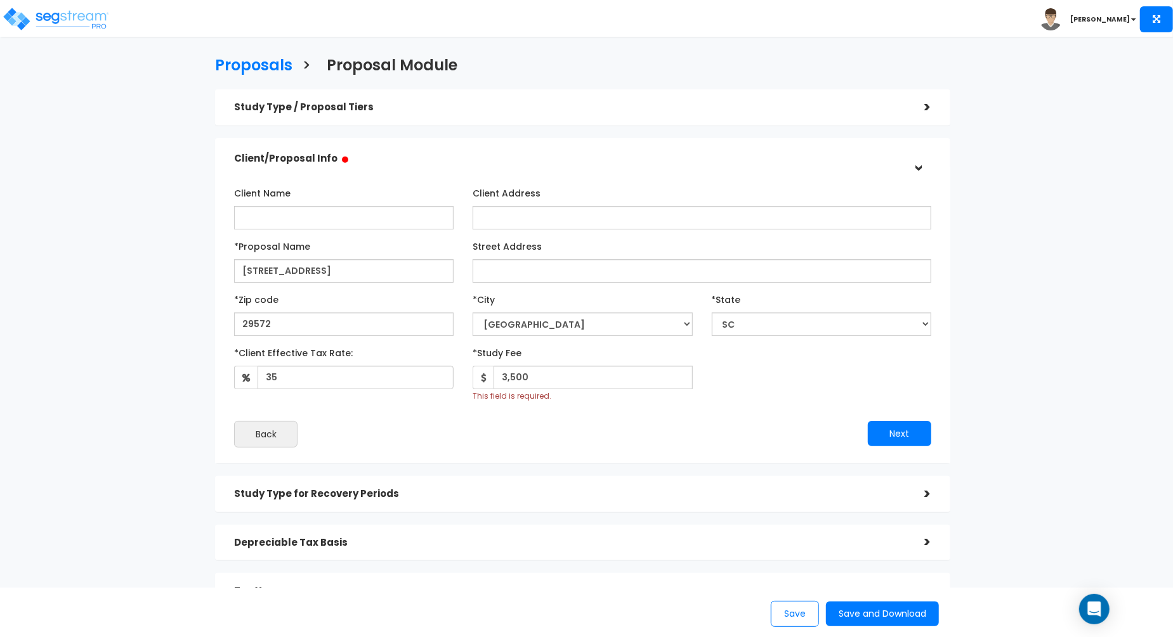
click at [833, 400] on div "*Client Effective Tax Rate: 35 *Study Fee" at bounding box center [582, 372] width 715 height 60
click at [897, 438] on button "Next" at bounding box center [899, 433] width 63 height 25
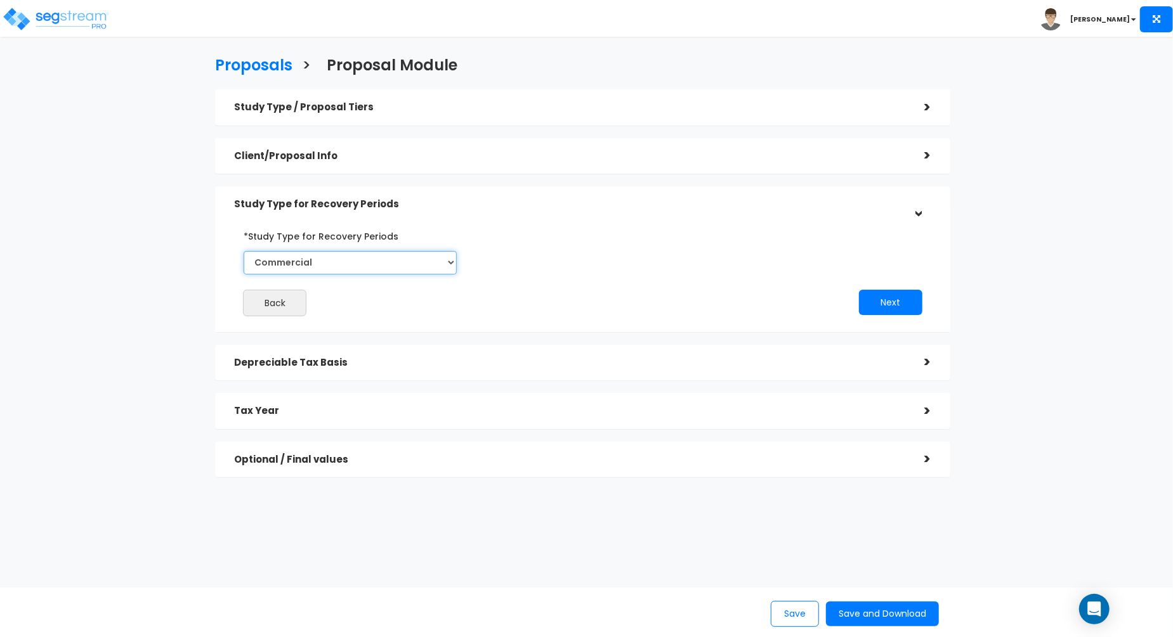
click at [388, 261] on select "Commercial Residential" at bounding box center [350, 262] width 213 height 23
select select "Residential"
click at [244, 251] on select "Commercial Residential" at bounding box center [350, 262] width 213 height 23
click at [602, 248] on div "Back Next" at bounding box center [582, 271] width 715 height 91
click at [889, 300] on button "Next" at bounding box center [890, 302] width 63 height 25
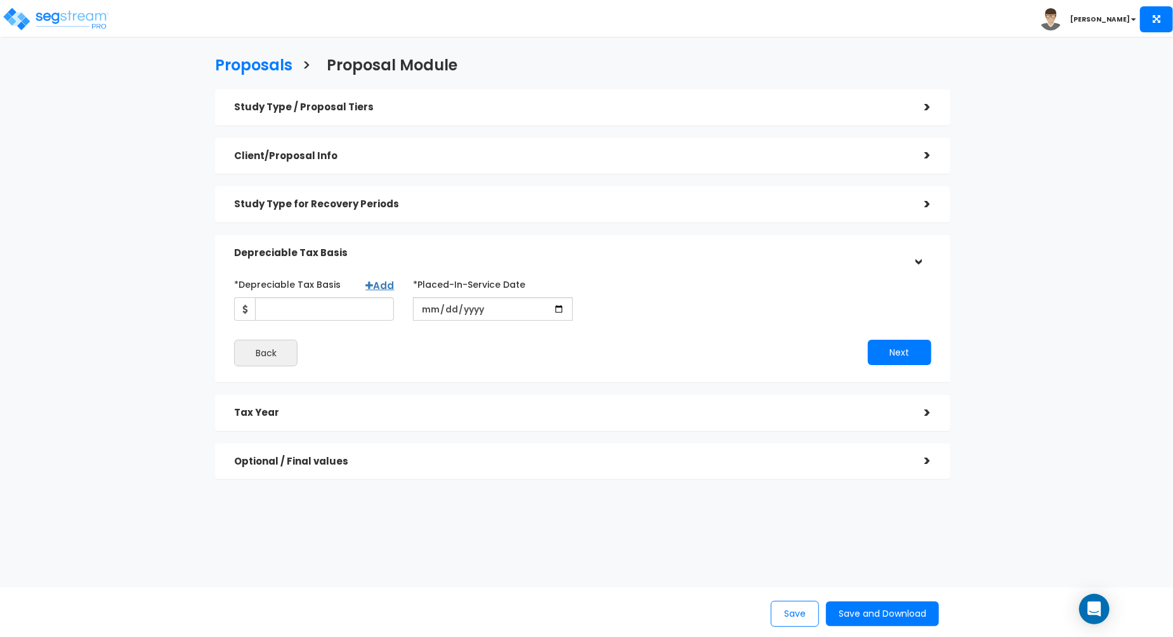
click at [672, 353] on div "Next" at bounding box center [761, 352] width 358 height 25
click at [305, 304] on input "*Depreciable Tax Basis" at bounding box center [324, 308] width 139 height 23
paste input "1,375,000"
type input "1,375,000"
click at [426, 308] on input "date" at bounding box center [493, 308] width 160 height 23
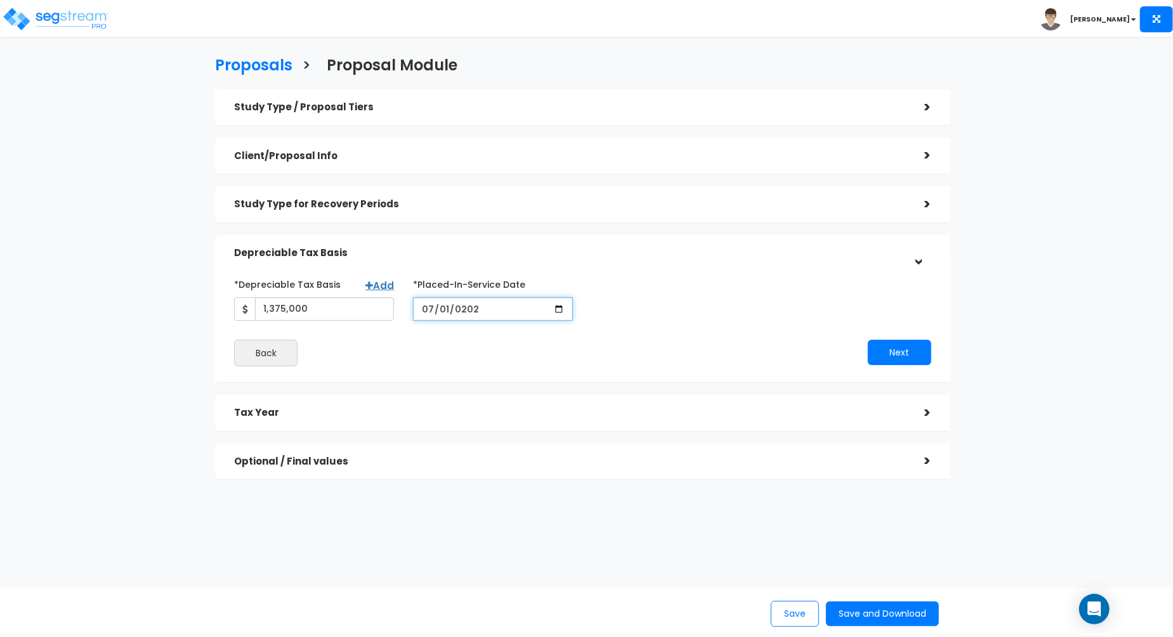
type input "[DATE]"
click at [535, 353] on div "Back" at bounding box center [404, 353] width 358 height 27
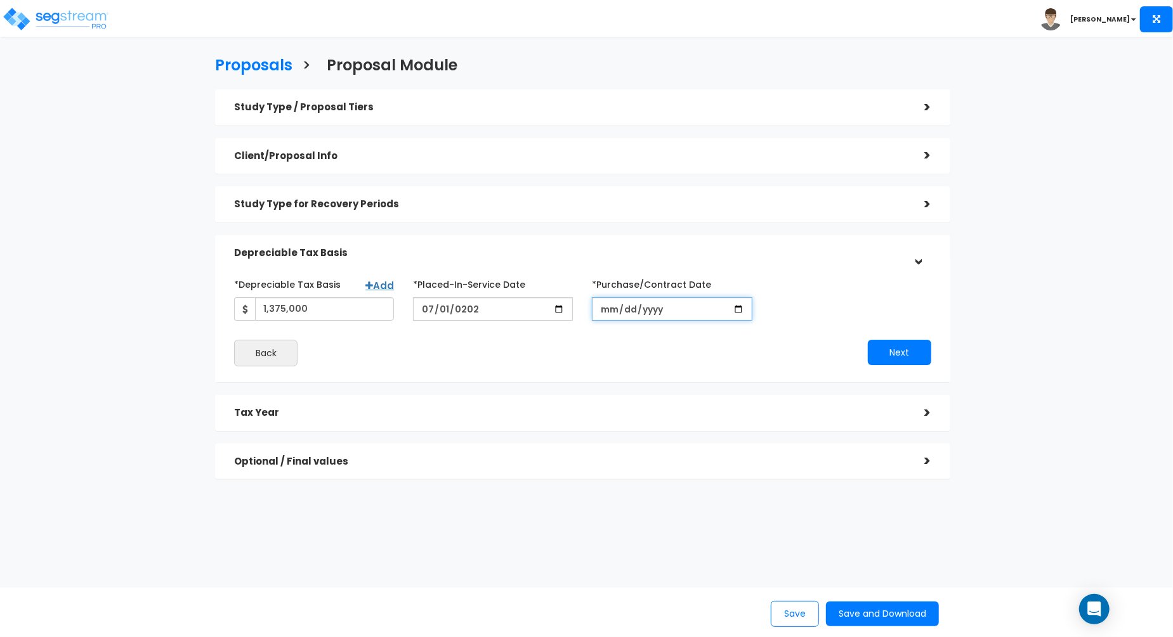
click at [609, 312] on input "*Purchase/Contract Date" at bounding box center [672, 308] width 160 height 23
type input "[DATE]"
click at [729, 362] on div "Next" at bounding box center [761, 352] width 358 height 25
click at [922, 346] on button "Next" at bounding box center [899, 352] width 63 height 25
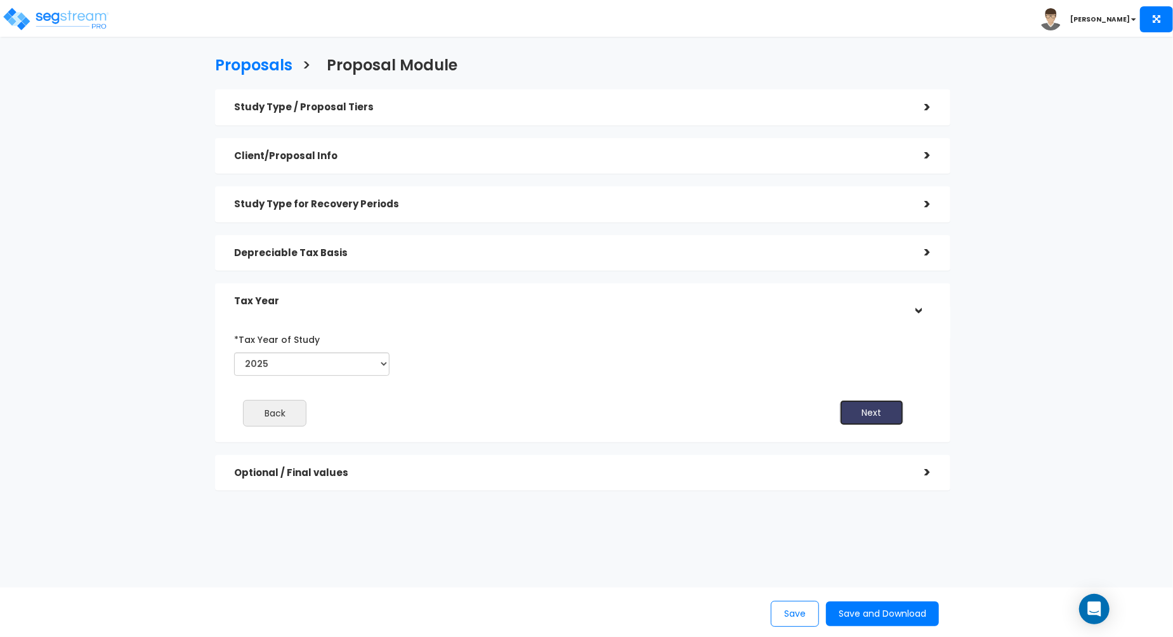
click at [896, 419] on button "Next" at bounding box center [871, 412] width 63 height 25
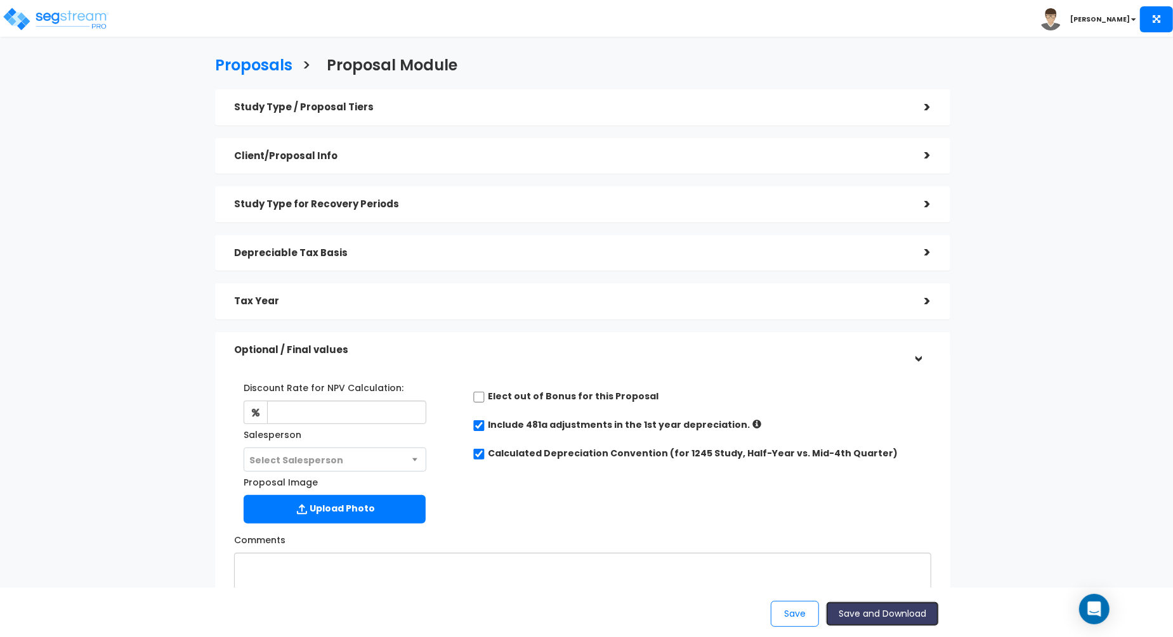
click at [908, 611] on button "Save and Download" at bounding box center [882, 614] width 113 height 25
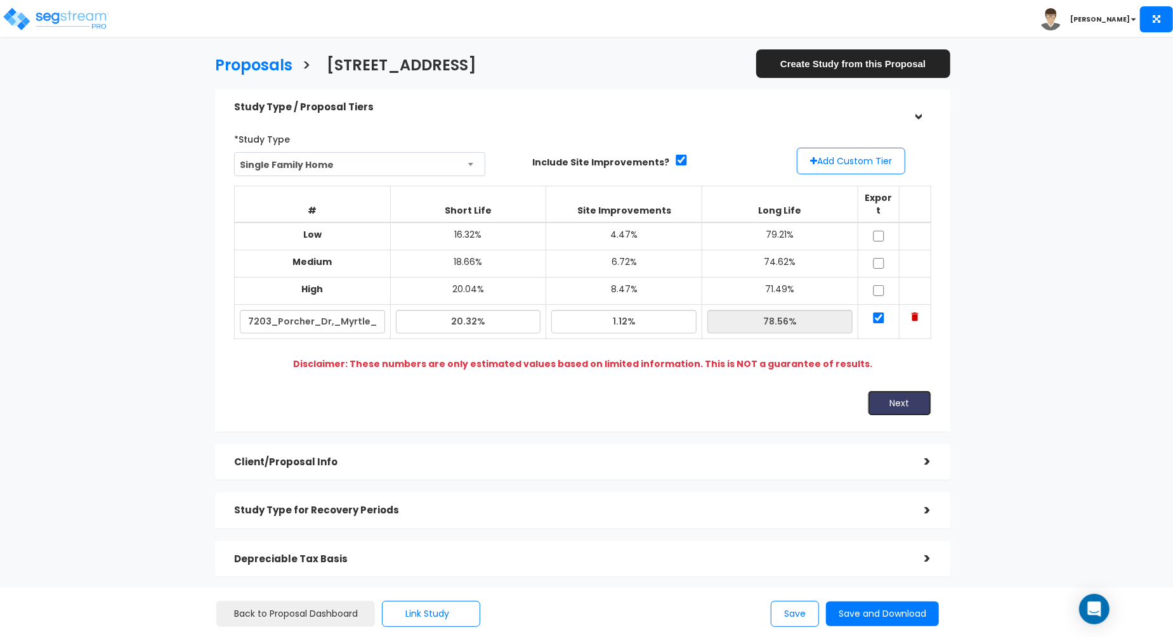
click at [909, 394] on button "Next" at bounding box center [899, 403] width 63 height 25
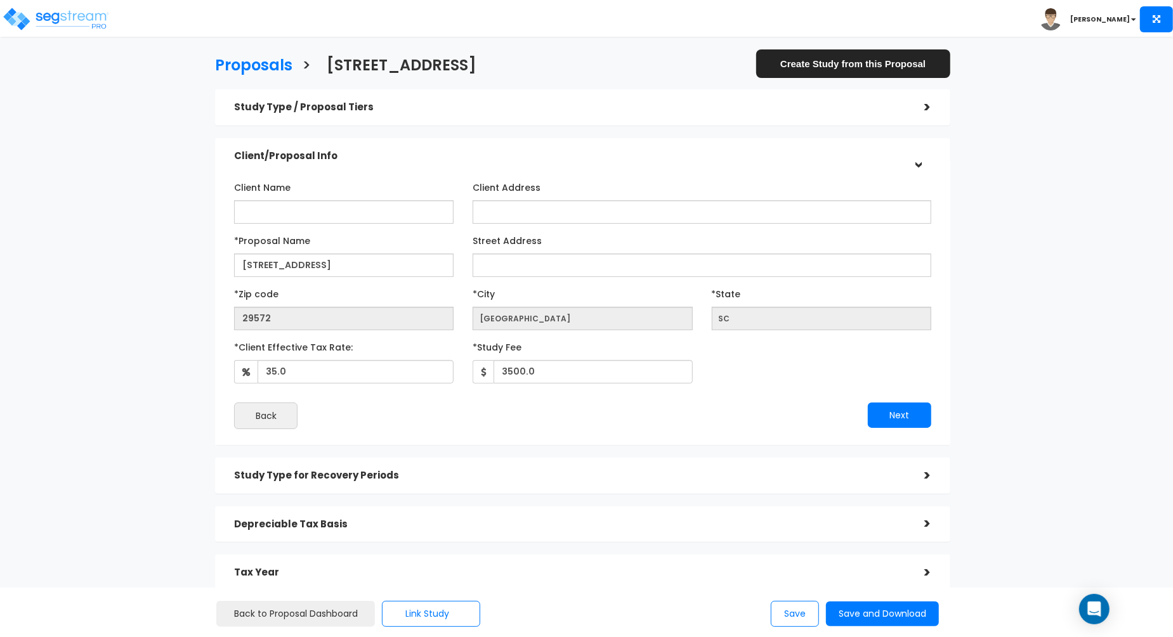
click at [909, 394] on div "Client Name Client Address *Proposal Name [STREET_ADDRESS]" at bounding box center [582, 303] width 696 height 252
click at [908, 409] on button "Next" at bounding box center [899, 415] width 63 height 25
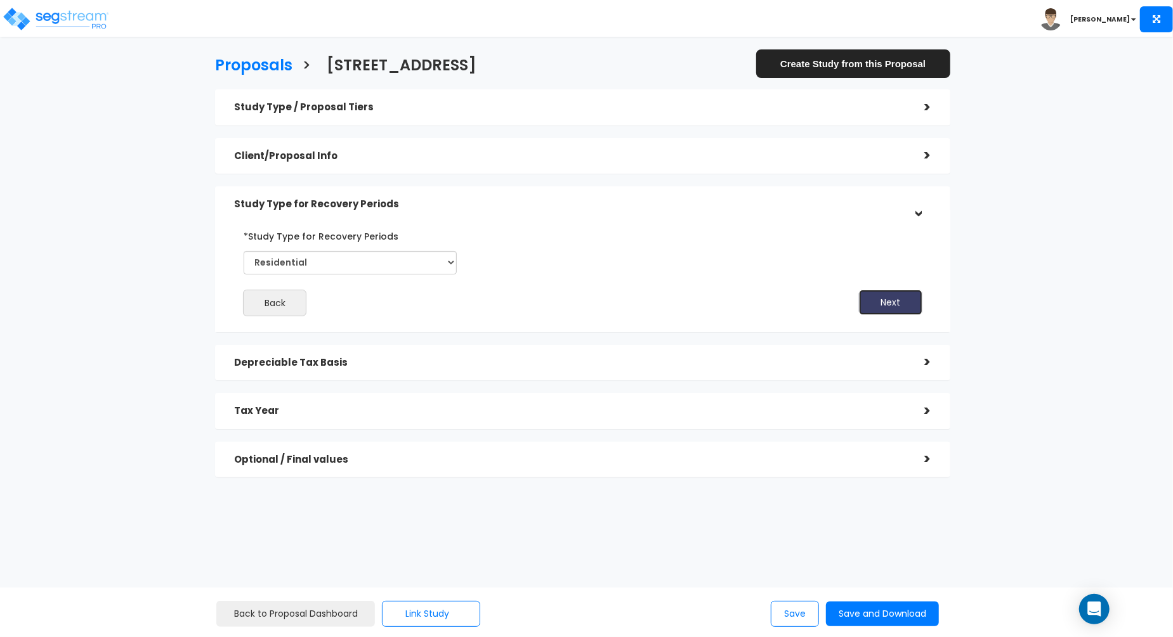
click at [897, 291] on button "Next" at bounding box center [890, 302] width 63 height 25
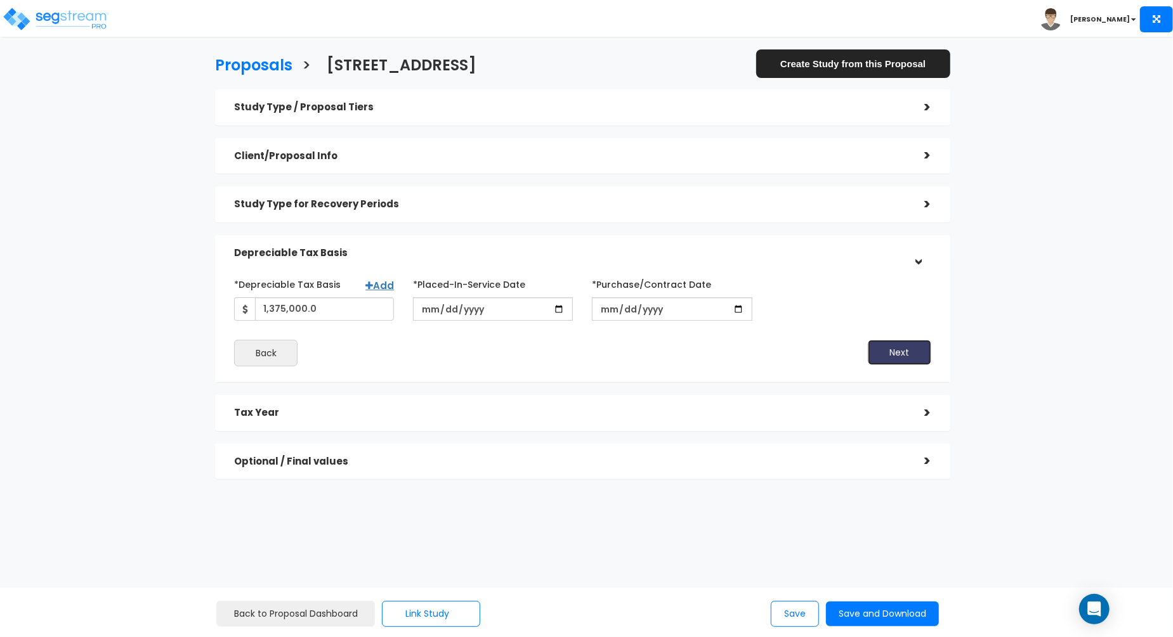
click at [916, 357] on button "Next" at bounding box center [899, 352] width 63 height 25
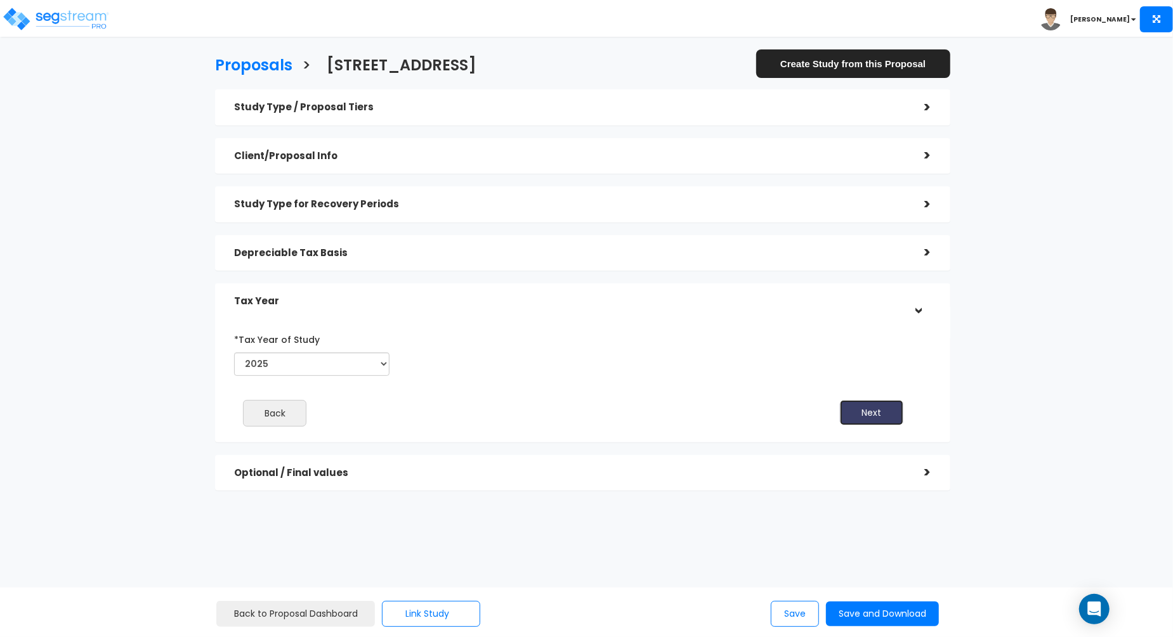
click at [880, 417] on button "Next" at bounding box center [871, 412] width 63 height 25
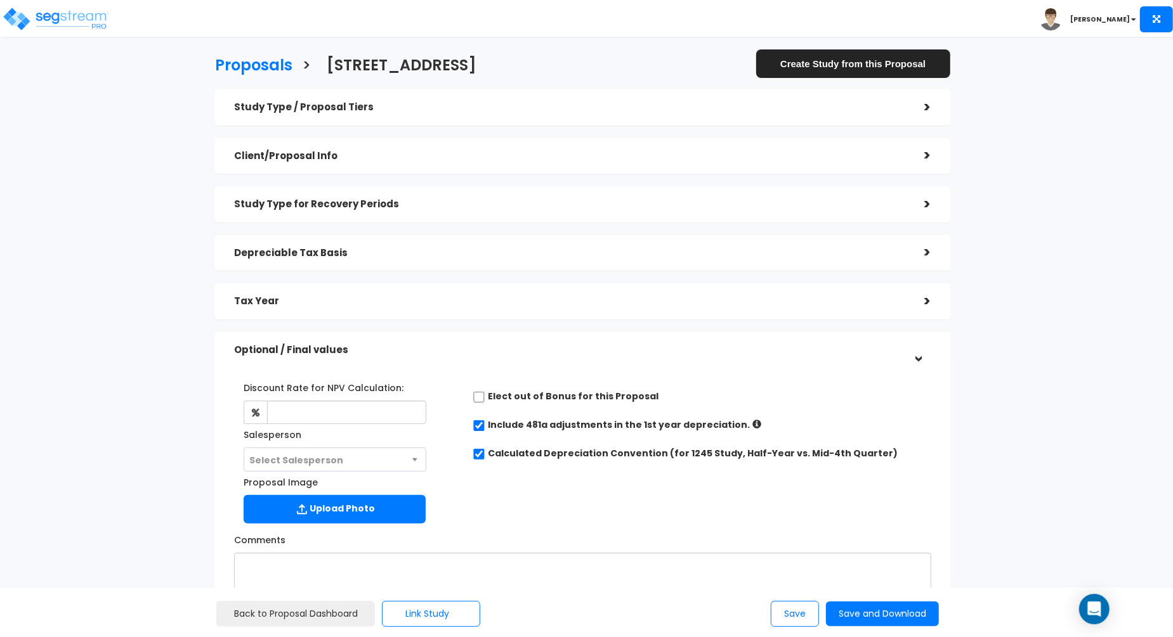
scroll to position [160, 0]
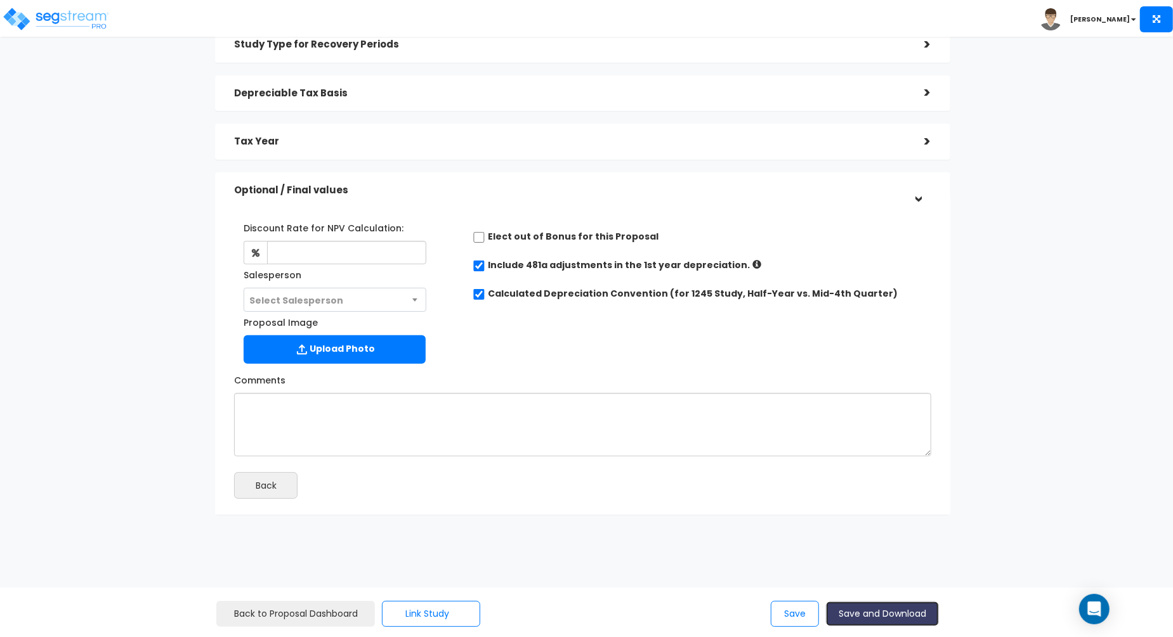
click at [868, 613] on button "Save and Download" at bounding box center [882, 614] width 113 height 25
